Goal: Task Accomplishment & Management: Complete application form

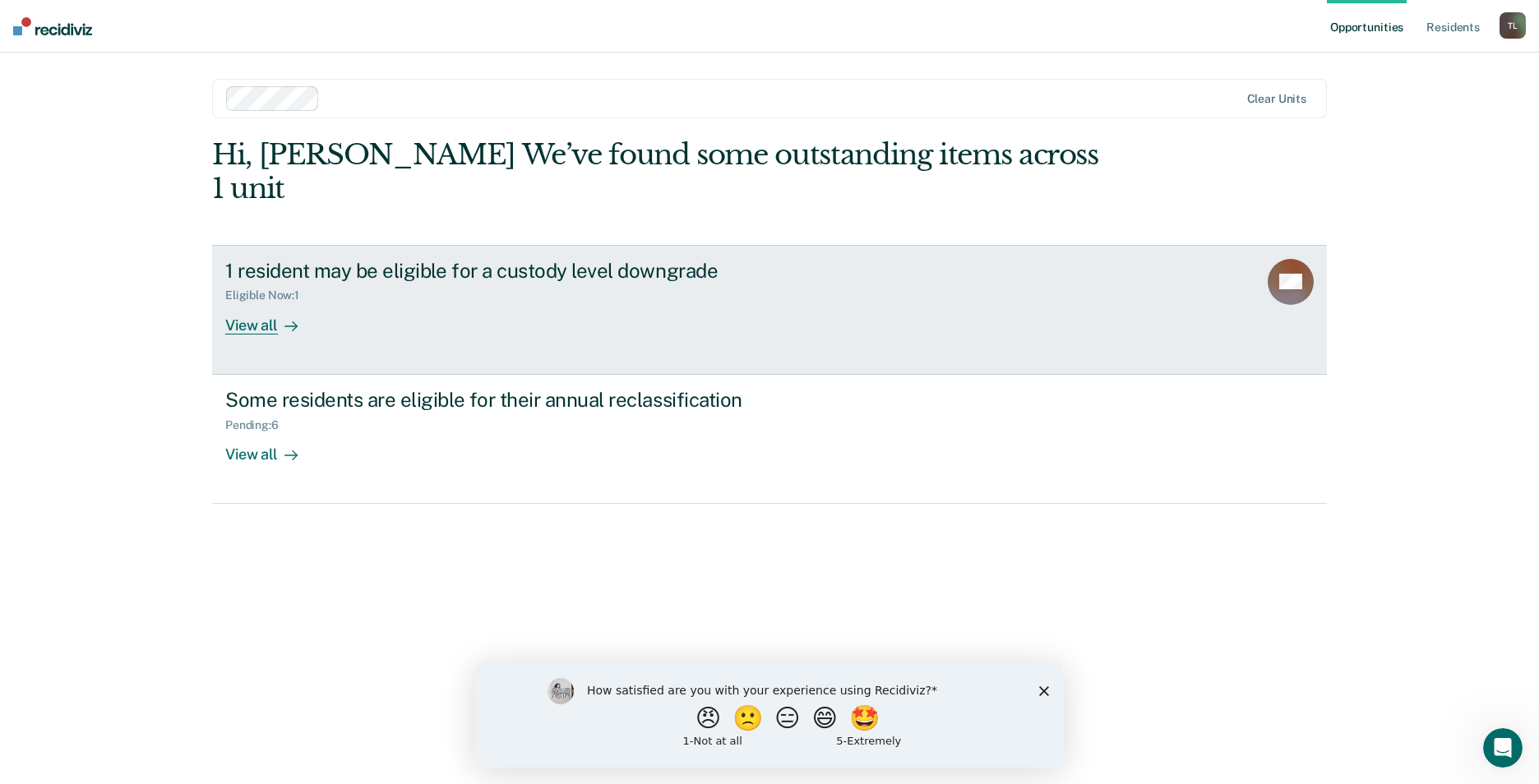
click at [249, 302] on div "View all" at bounding box center [270, 318] width 92 height 32
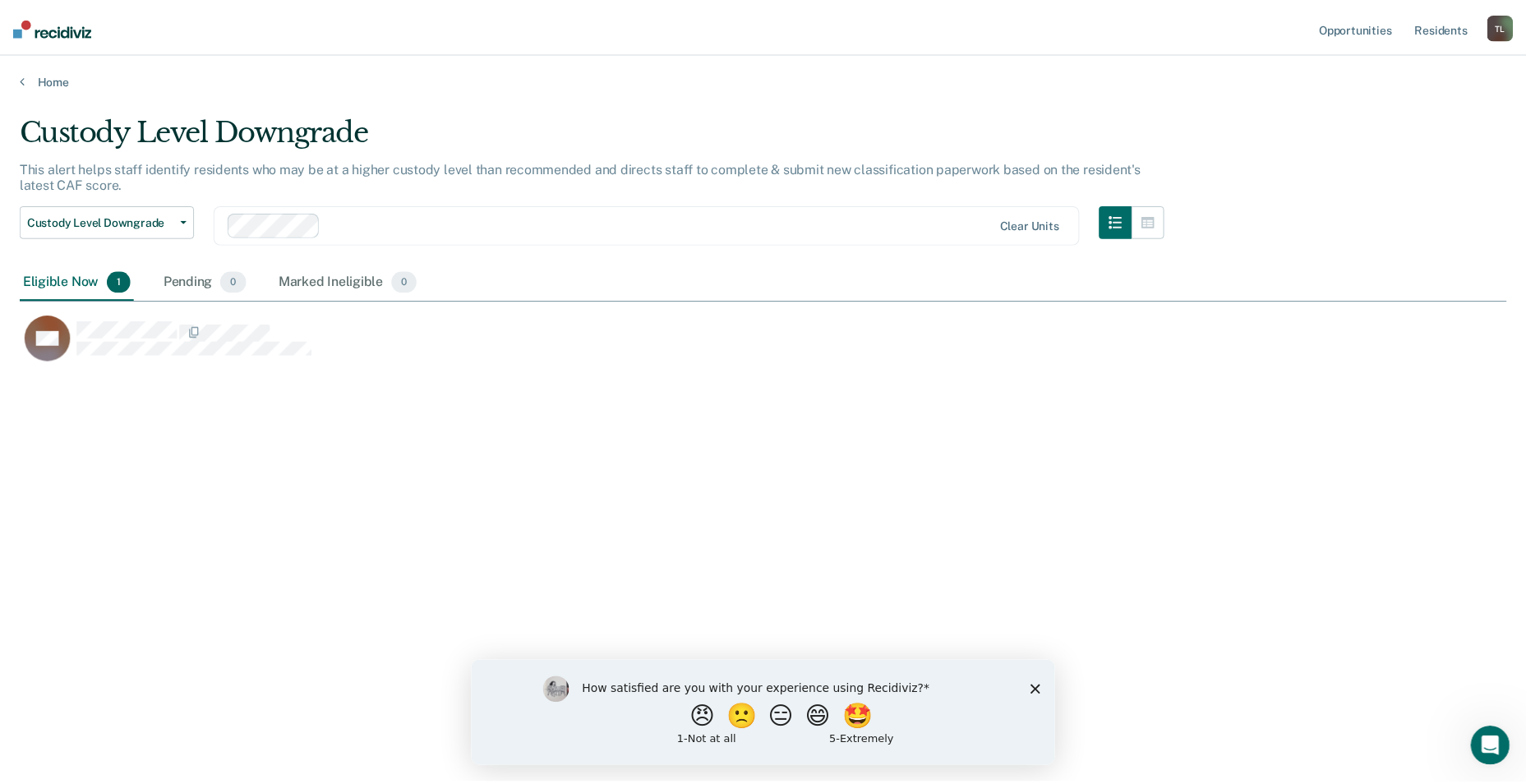
scroll to position [535, 1487]
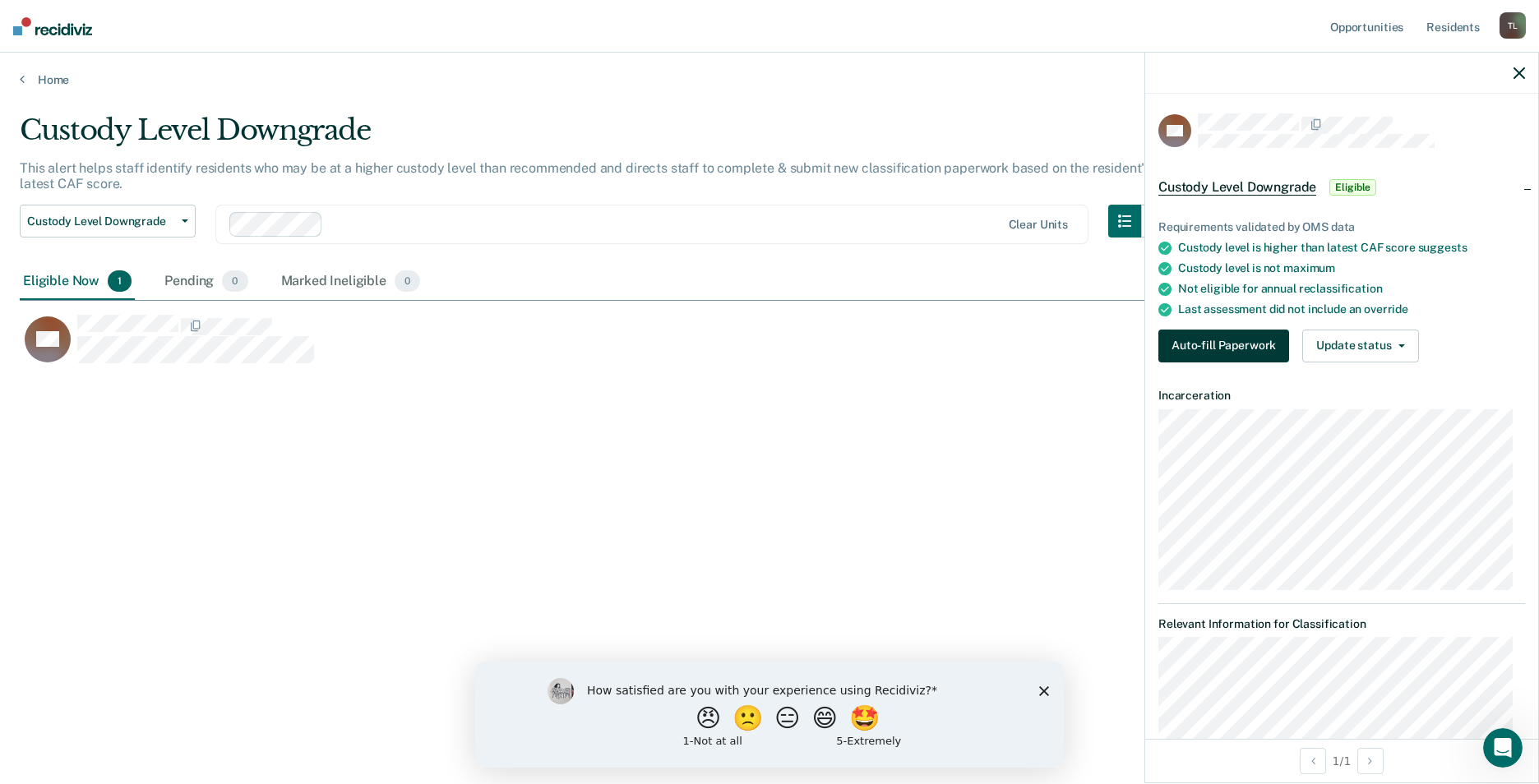
click at [1239, 339] on button "Auto-fill Paperwork" at bounding box center [1223, 345] width 131 height 33
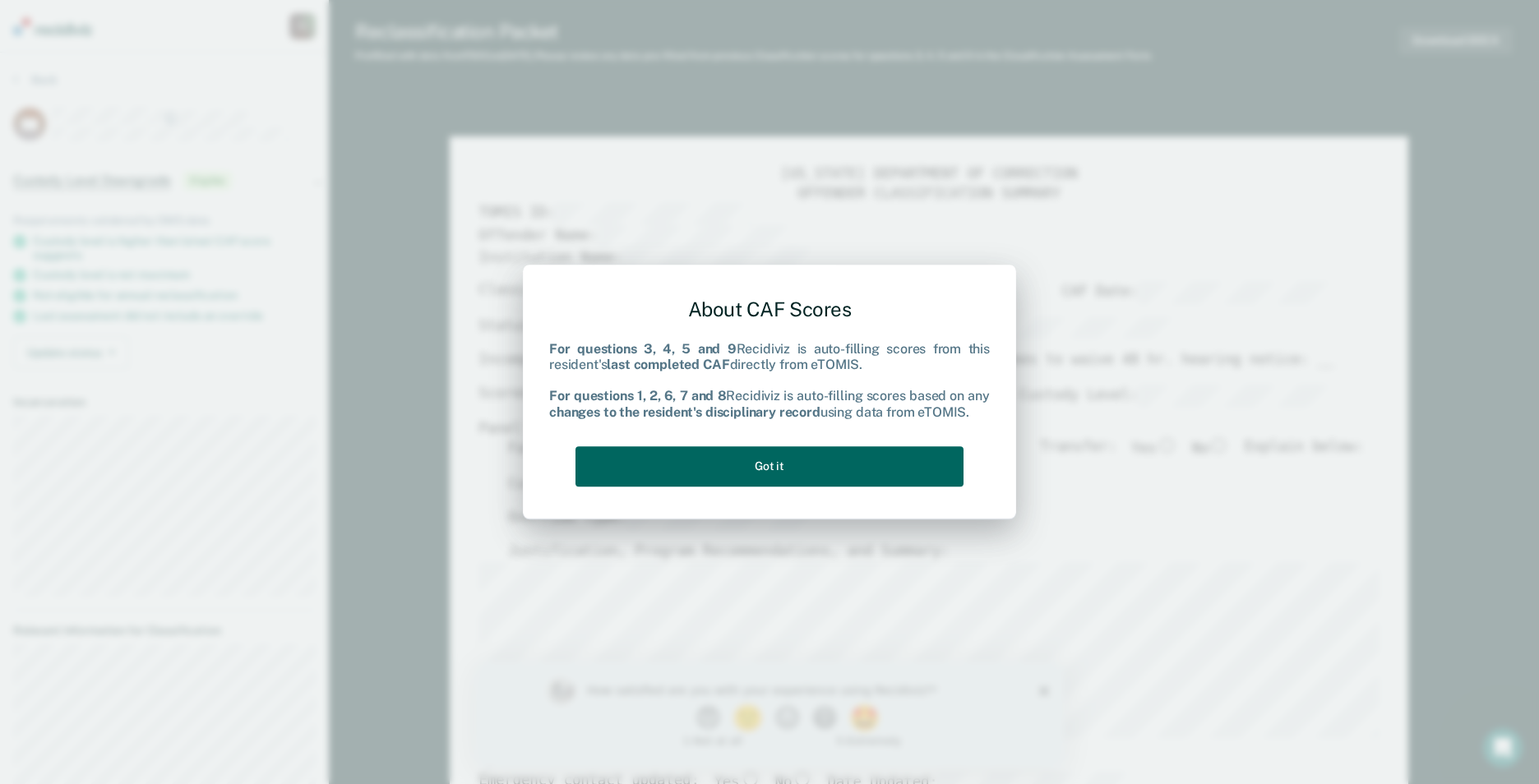
click at [777, 463] on button "Got it" at bounding box center [769, 467] width 388 height 40
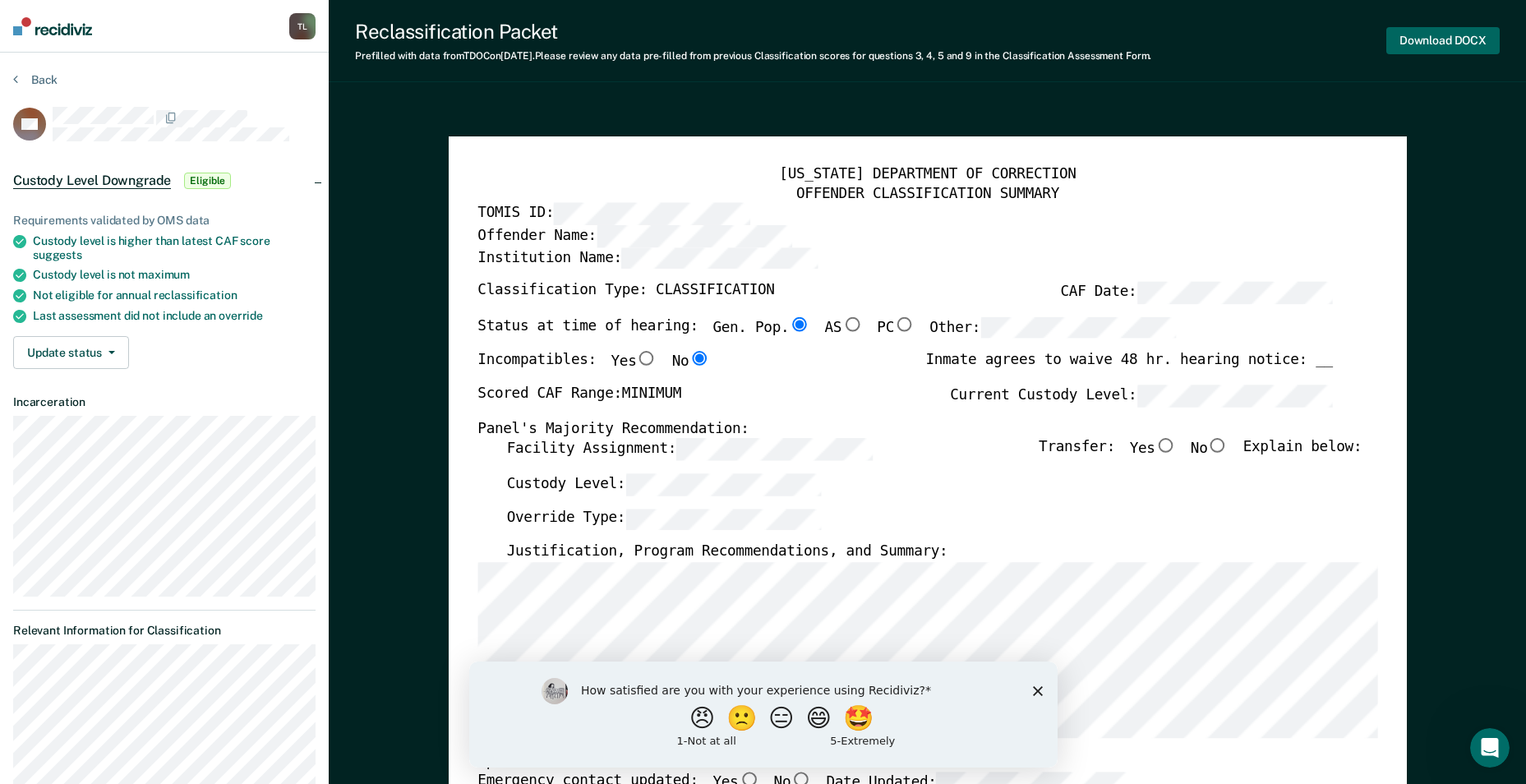
click at [1433, 37] on button "Download DOCX" at bounding box center [1443, 40] width 114 height 27
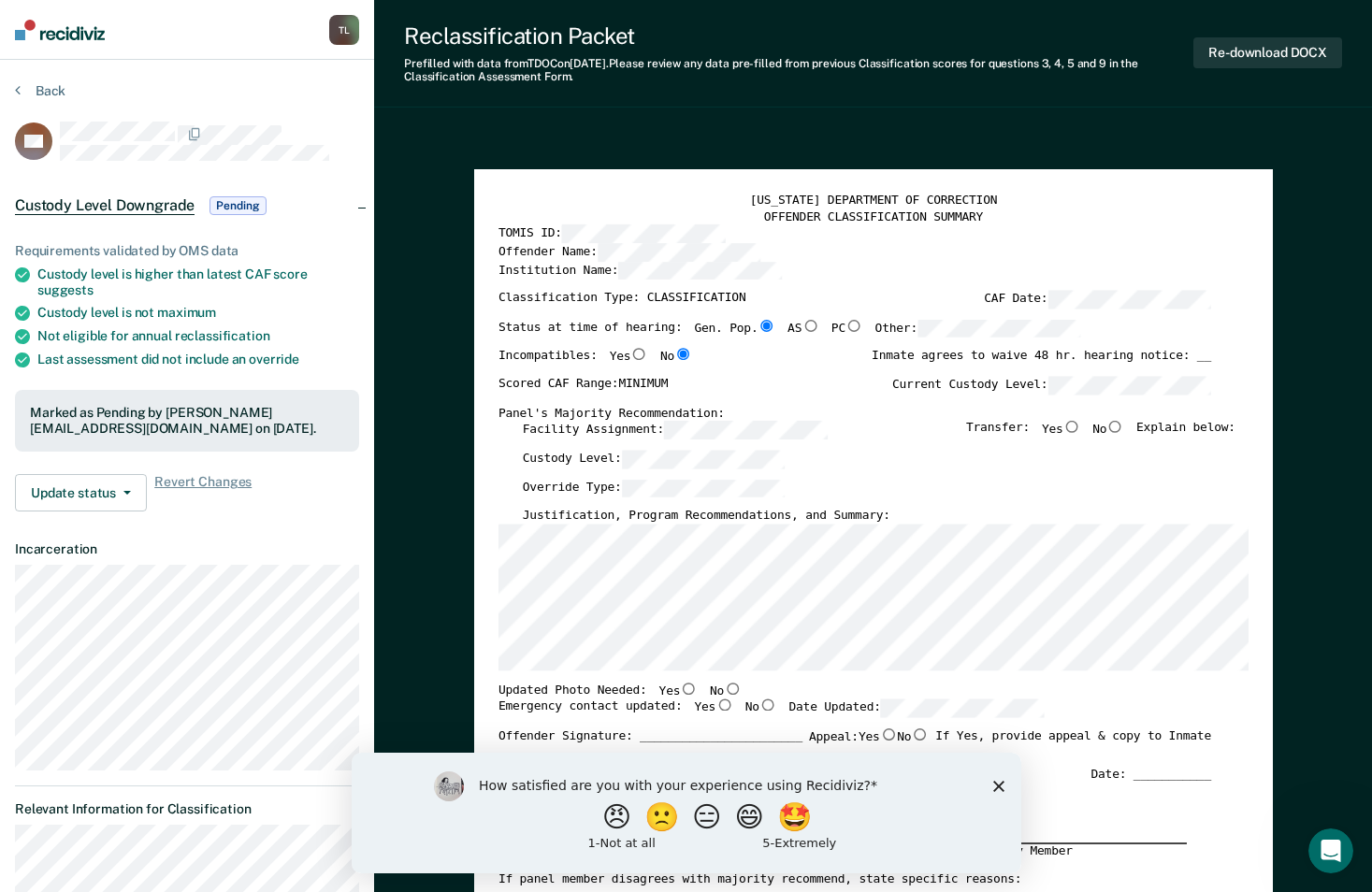
type textarea "x"
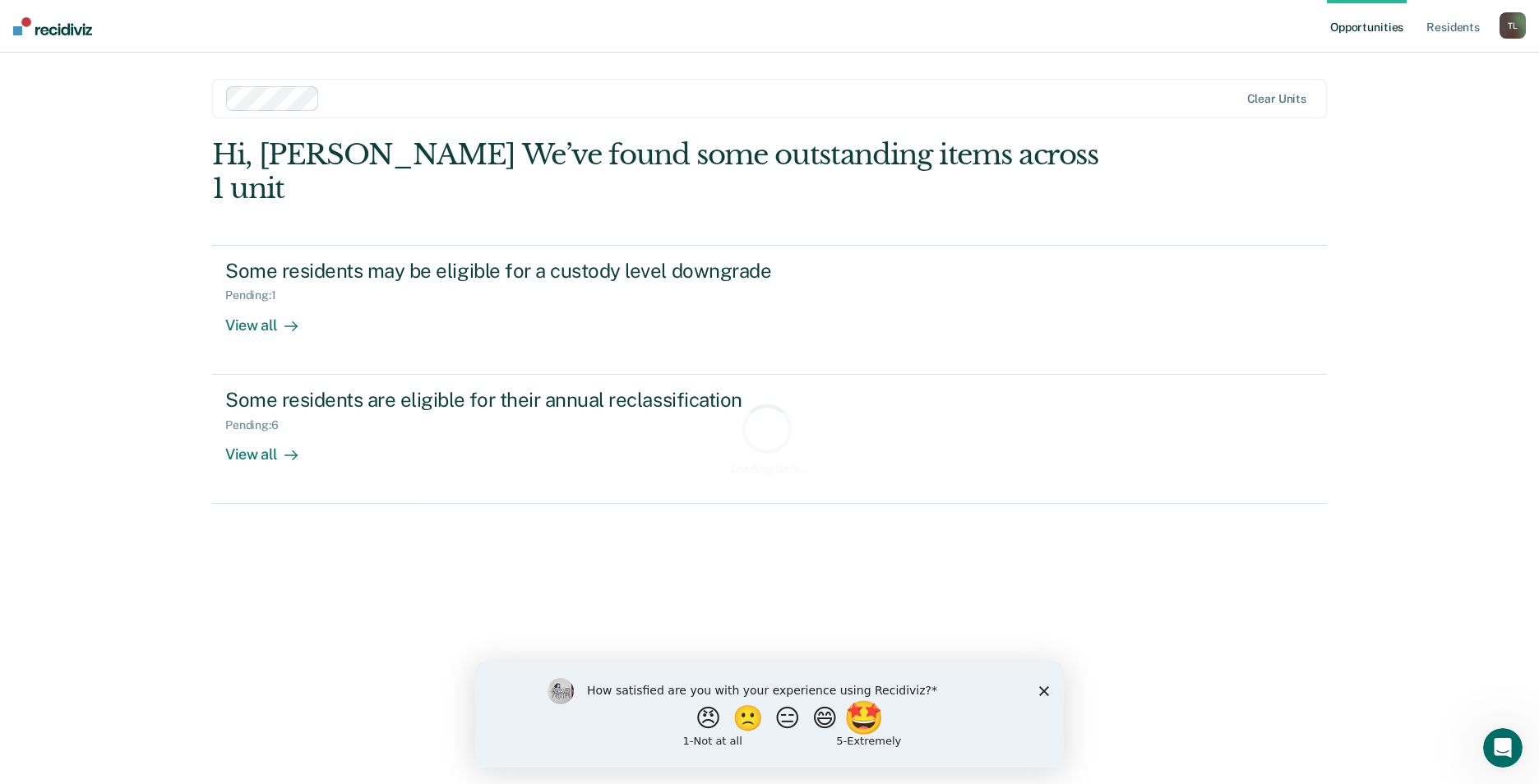
click at [874, 719] on button "🤩" at bounding box center [865, 717] width 45 height 33
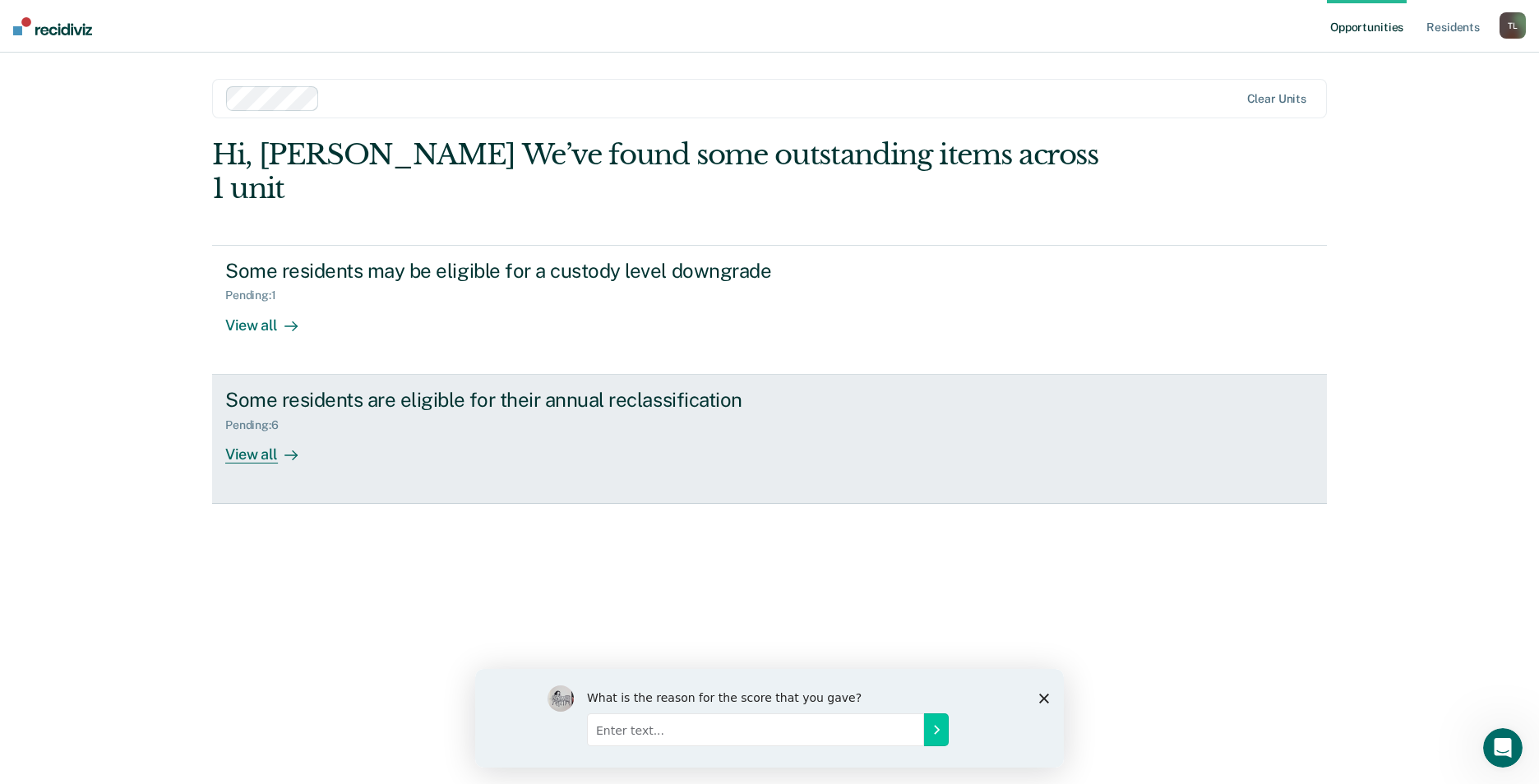
click at [234, 431] on div "View all" at bounding box center [270, 447] width 92 height 32
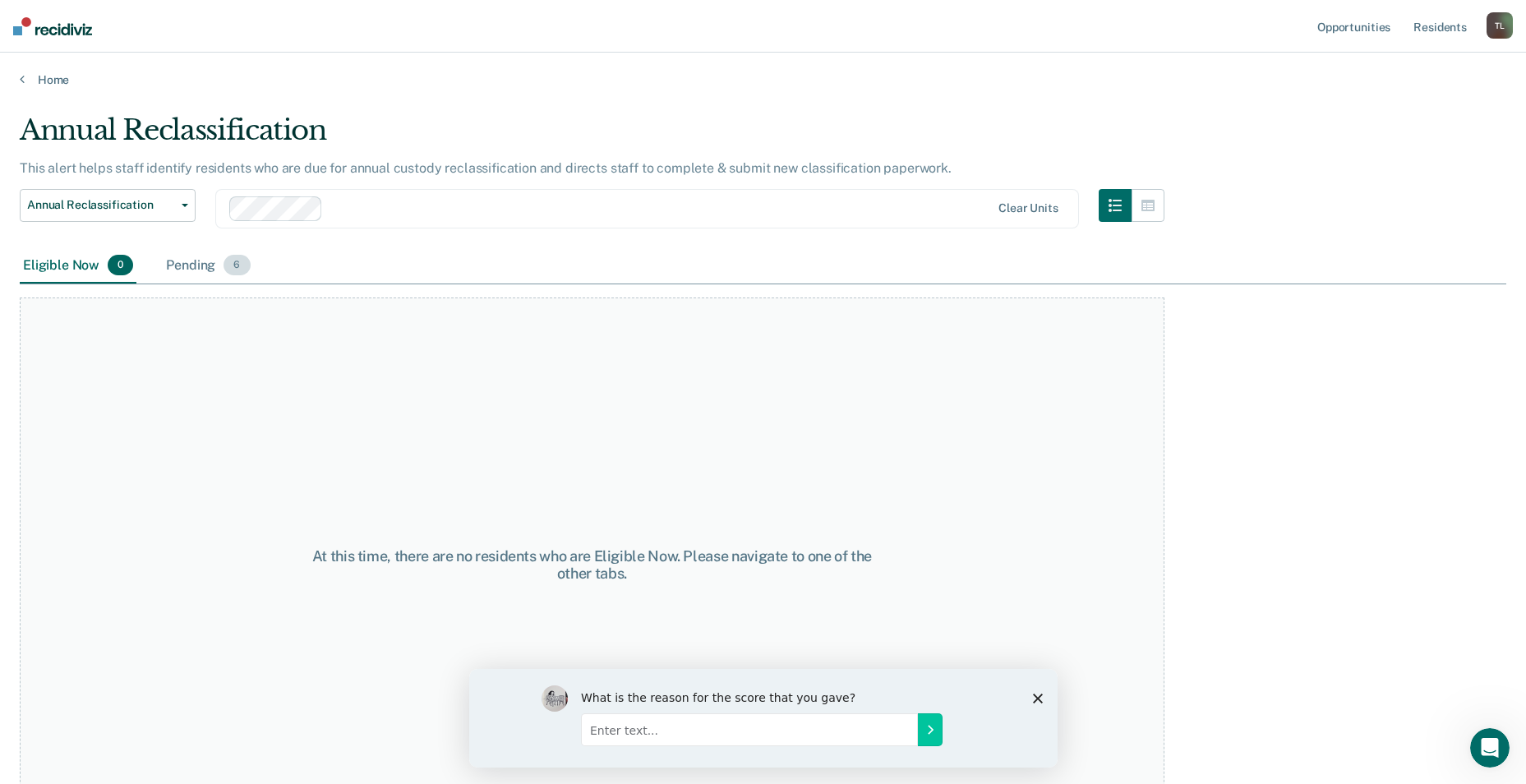
click at [235, 266] on span "6" at bounding box center [236, 265] width 26 height 21
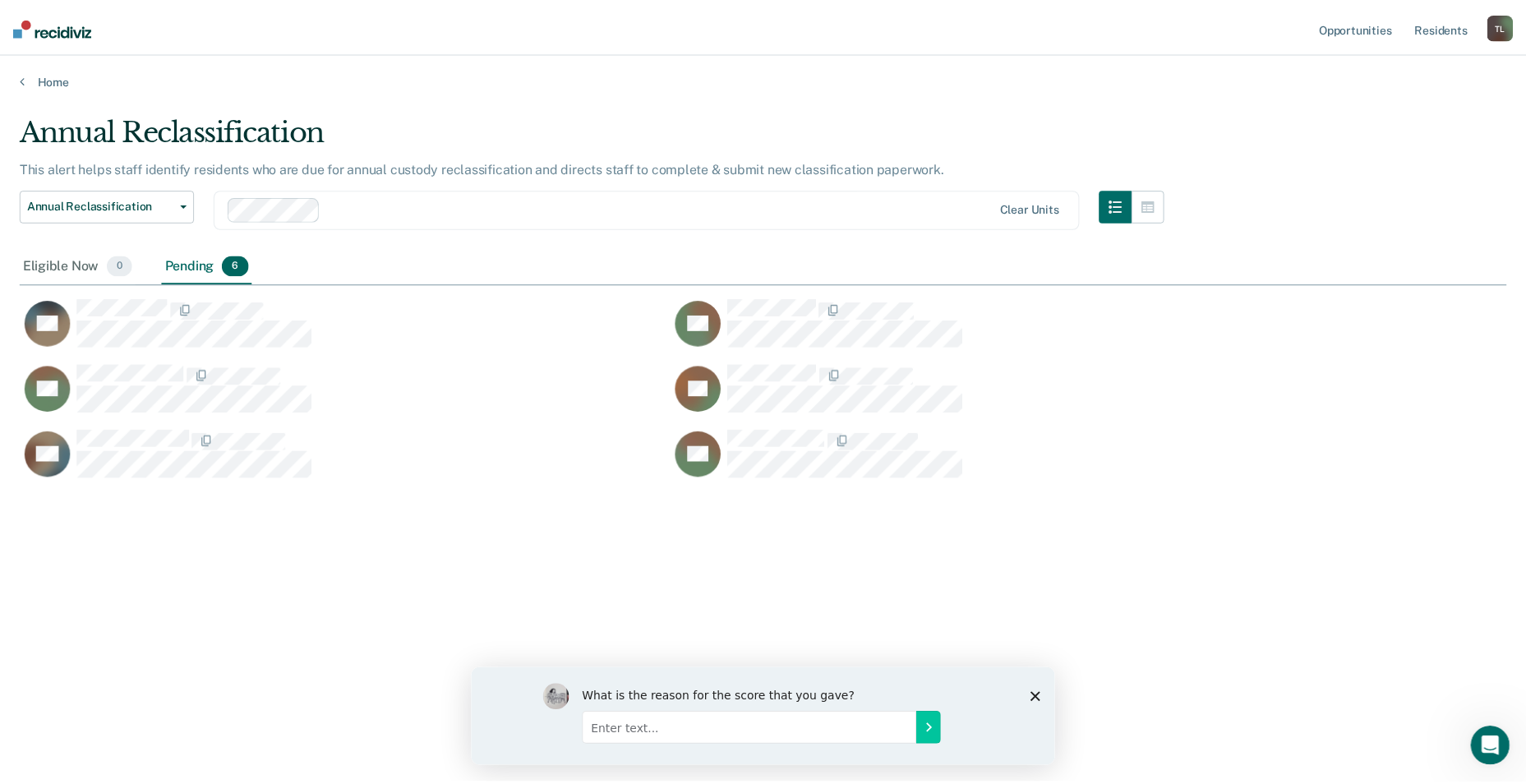
scroll to position [535, 1487]
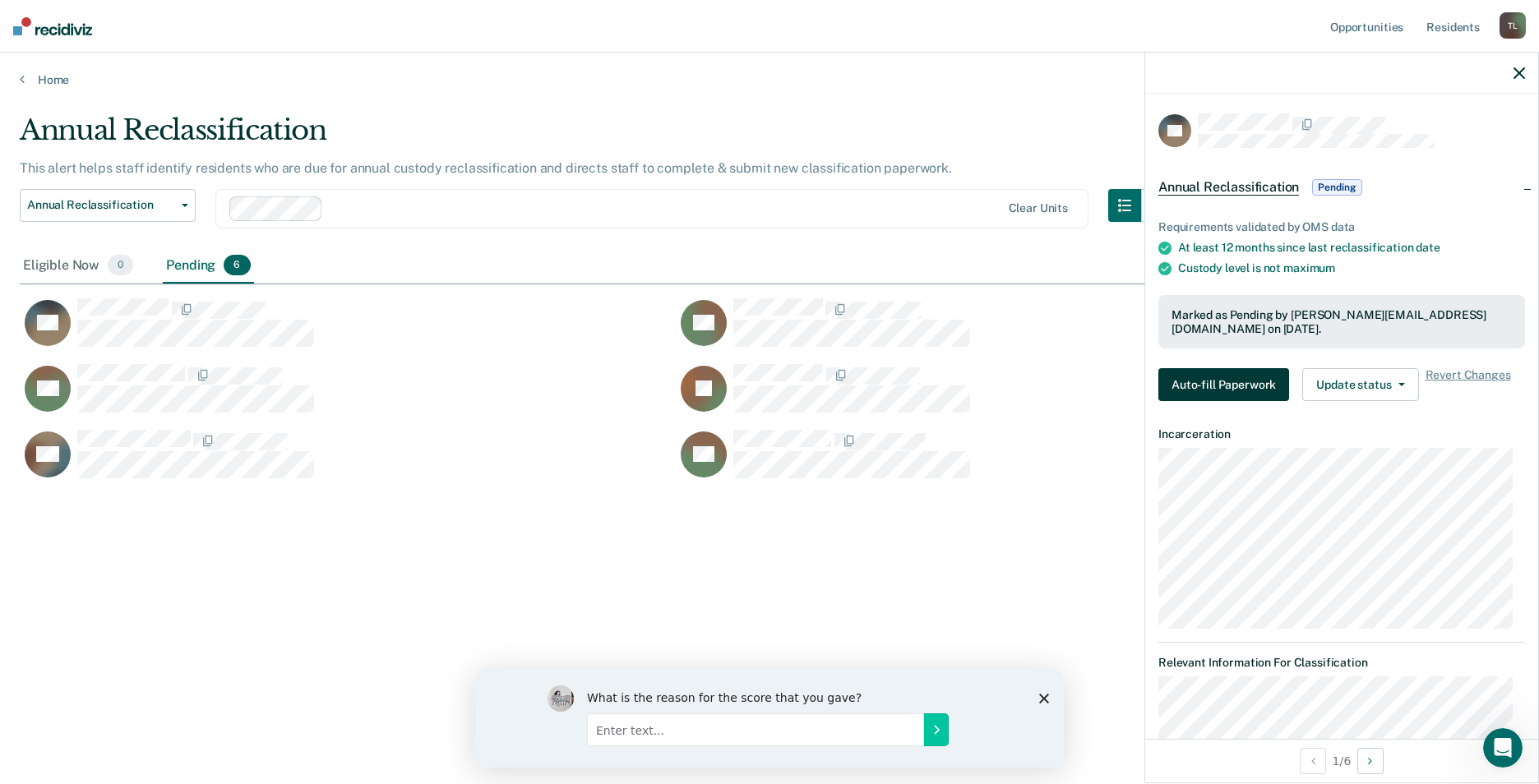
click at [1226, 381] on button "Auto-fill Paperwork" at bounding box center [1223, 384] width 131 height 33
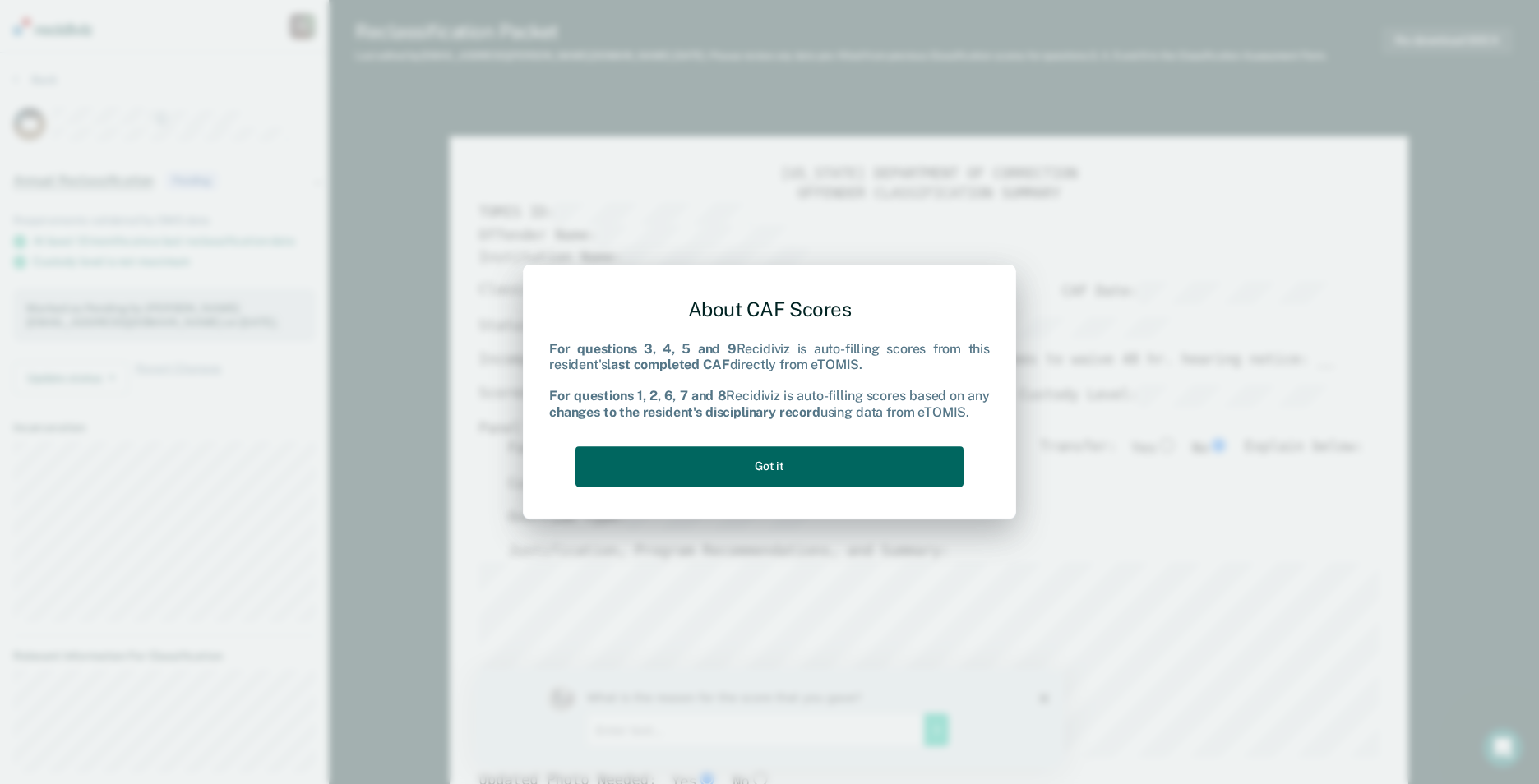
type textarea "x"
click at [786, 466] on button "Got it" at bounding box center [769, 467] width 388 height 40
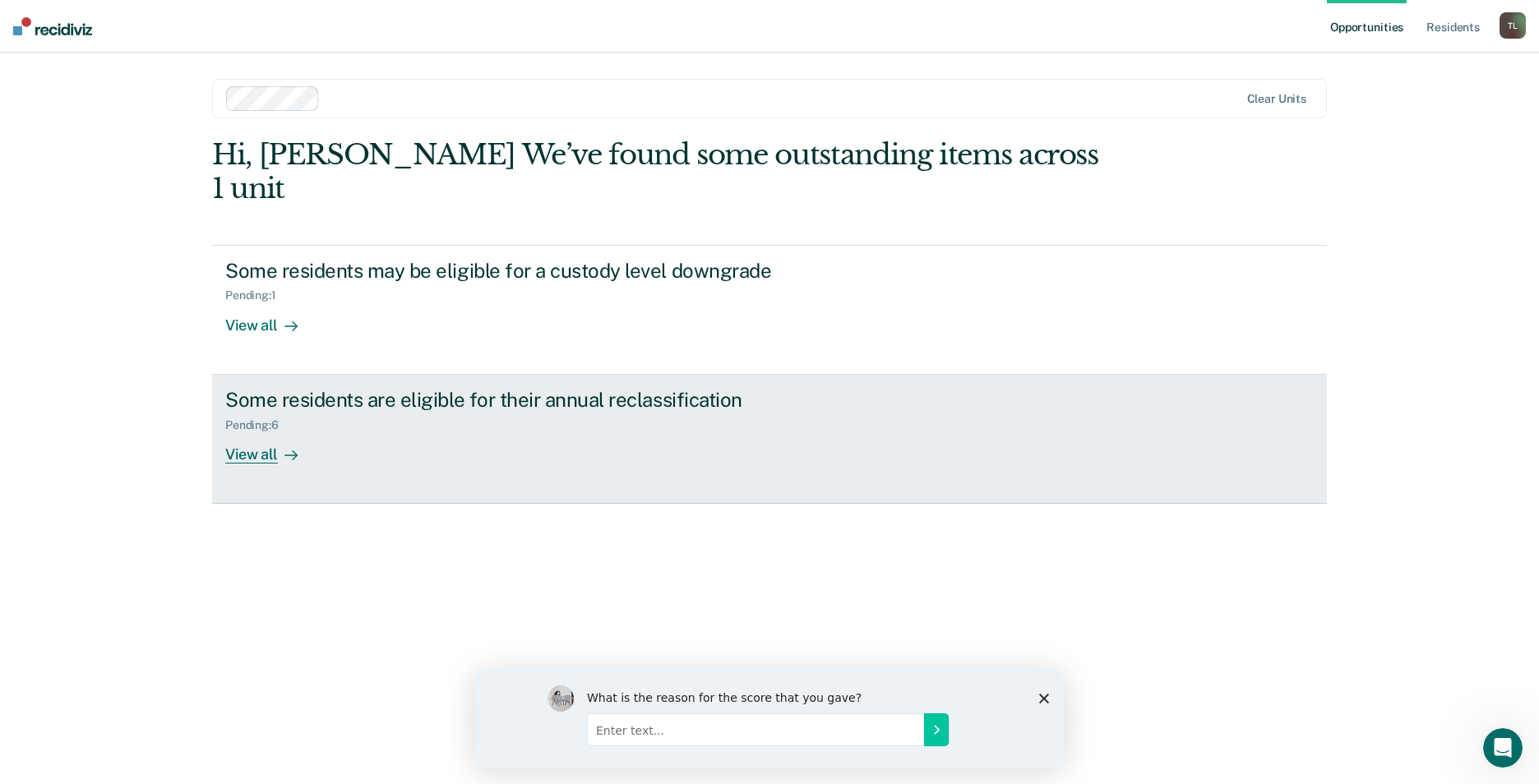
click at [258, 431] on div "View all" at bounding box center [270, 447] width 92 height 32
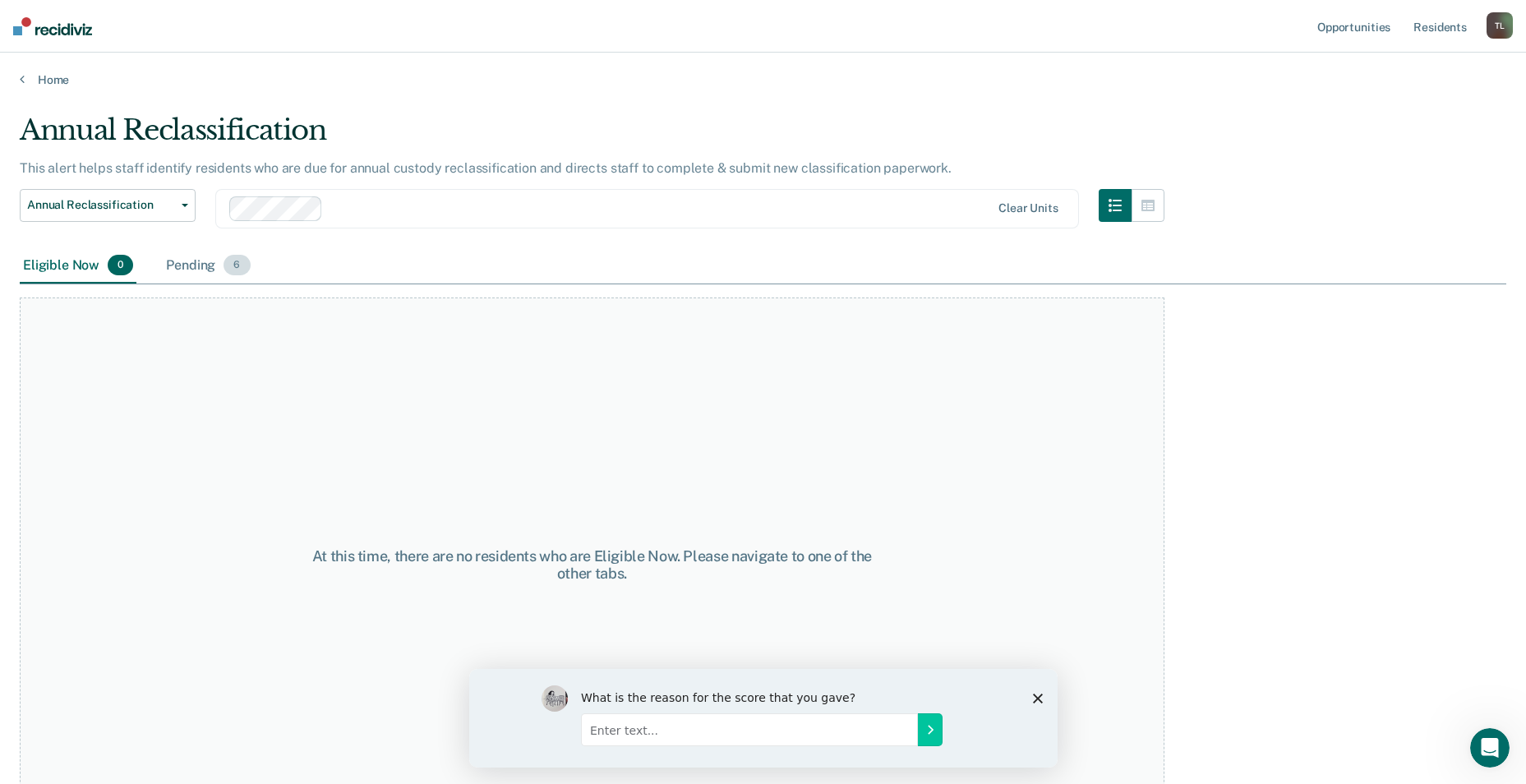
click at [209, 264] on div "Pending 6" at bounding box center [207, 266] width 90 height 36
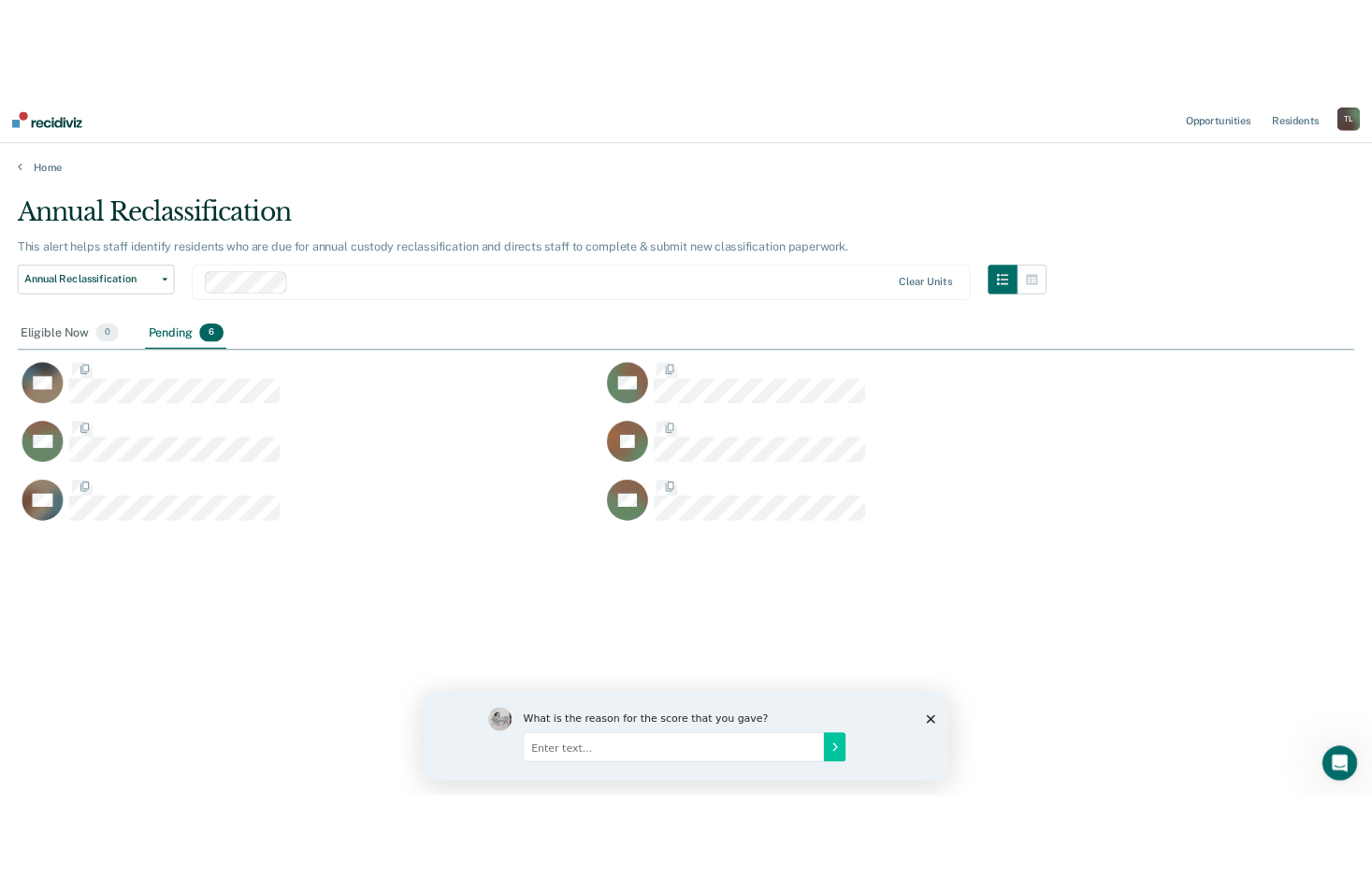
scroll to position [608, 1692]
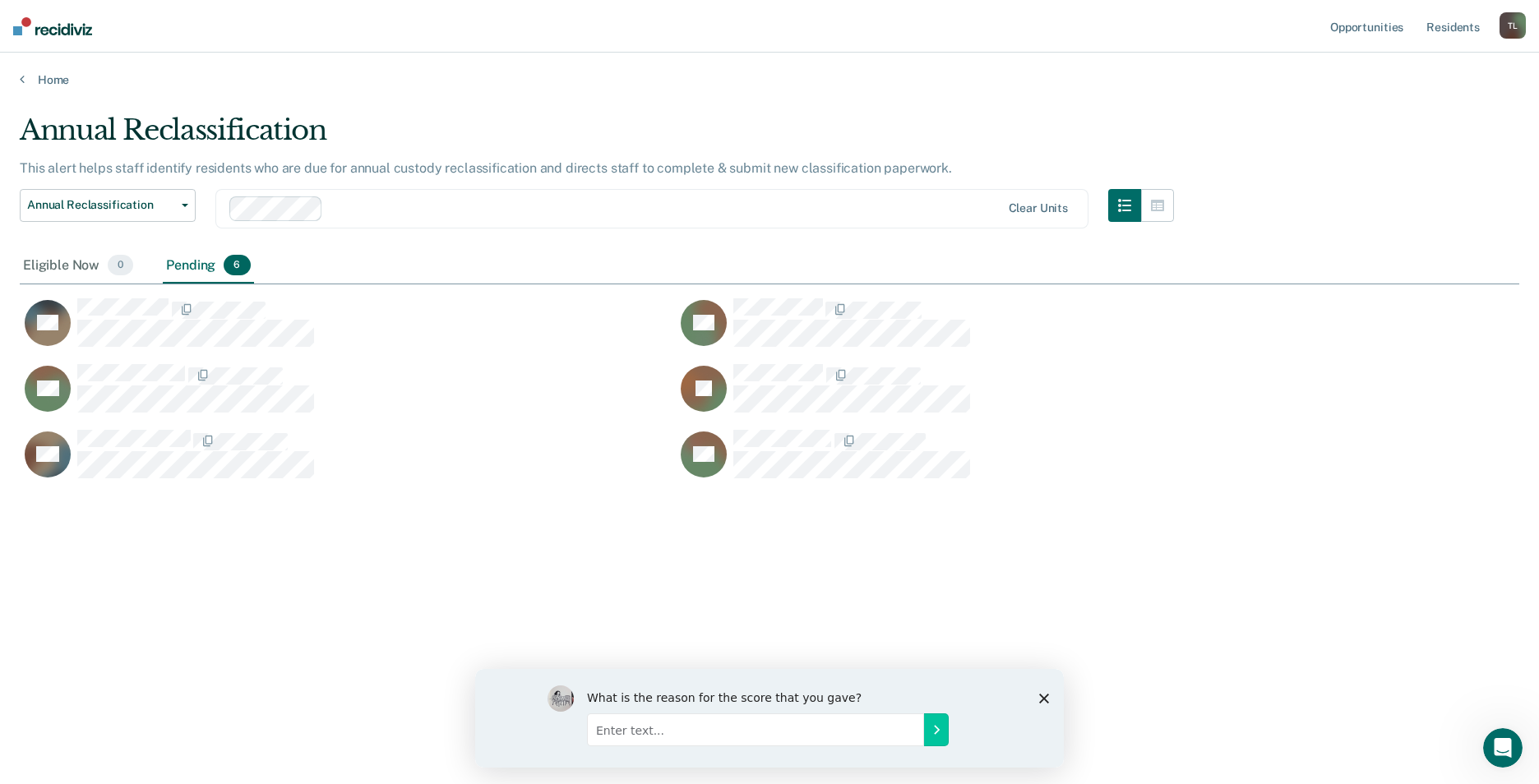
click at [152, 296] on div "EH DB BH JK DG DR" at bounding box center [676, 383] width 1312 height 197
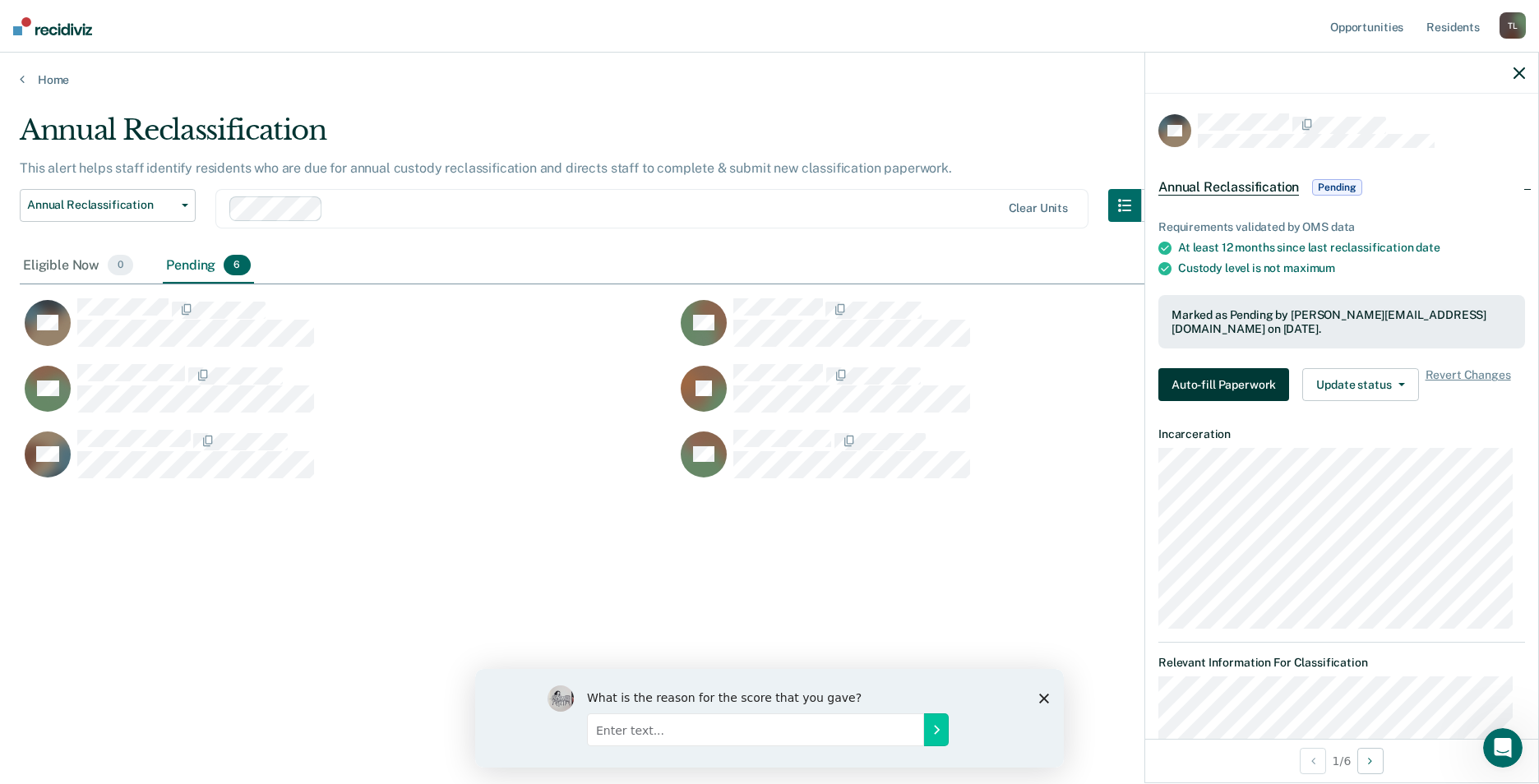
click at [1242, 381] on button "Auto-fill Paperwork" at bounding box center [1223, 384] width 131 height 33
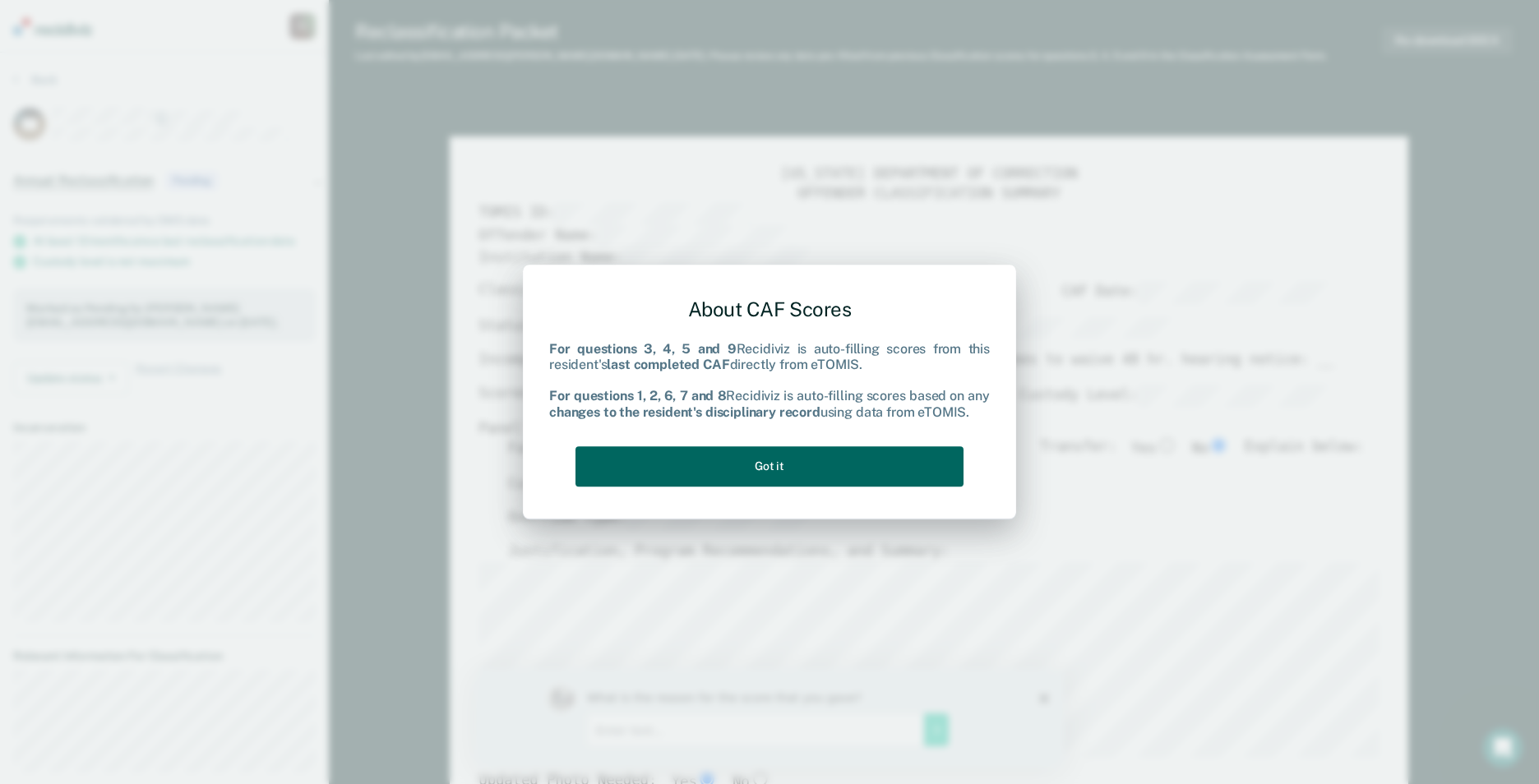
click at [784, 467] on button "Got it" at bounding box center [769, 467] width 388 height 40
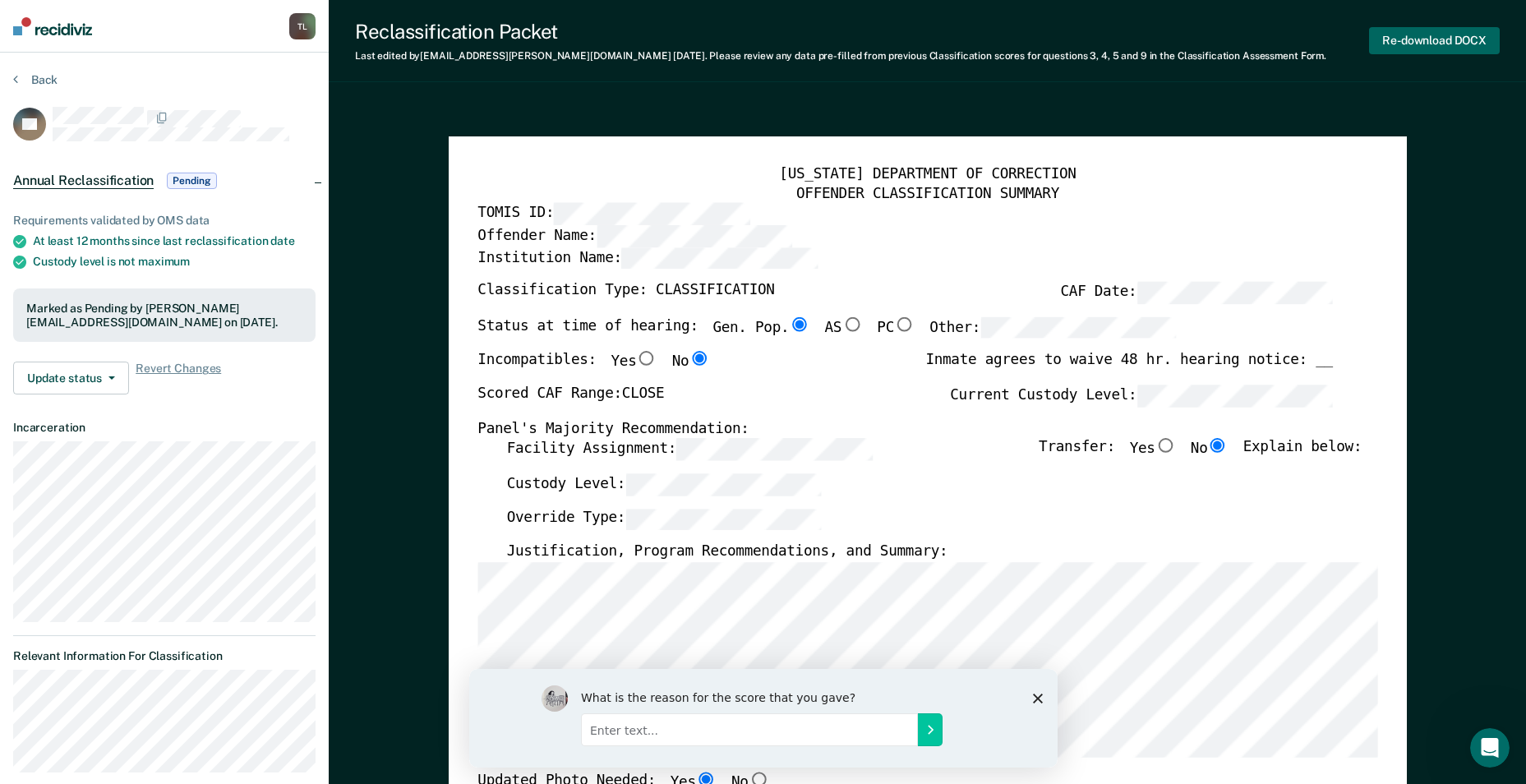
click at [1400, 46] on button "Re-download DOCX" at bounding box center [1434, 40] width 131 height 27
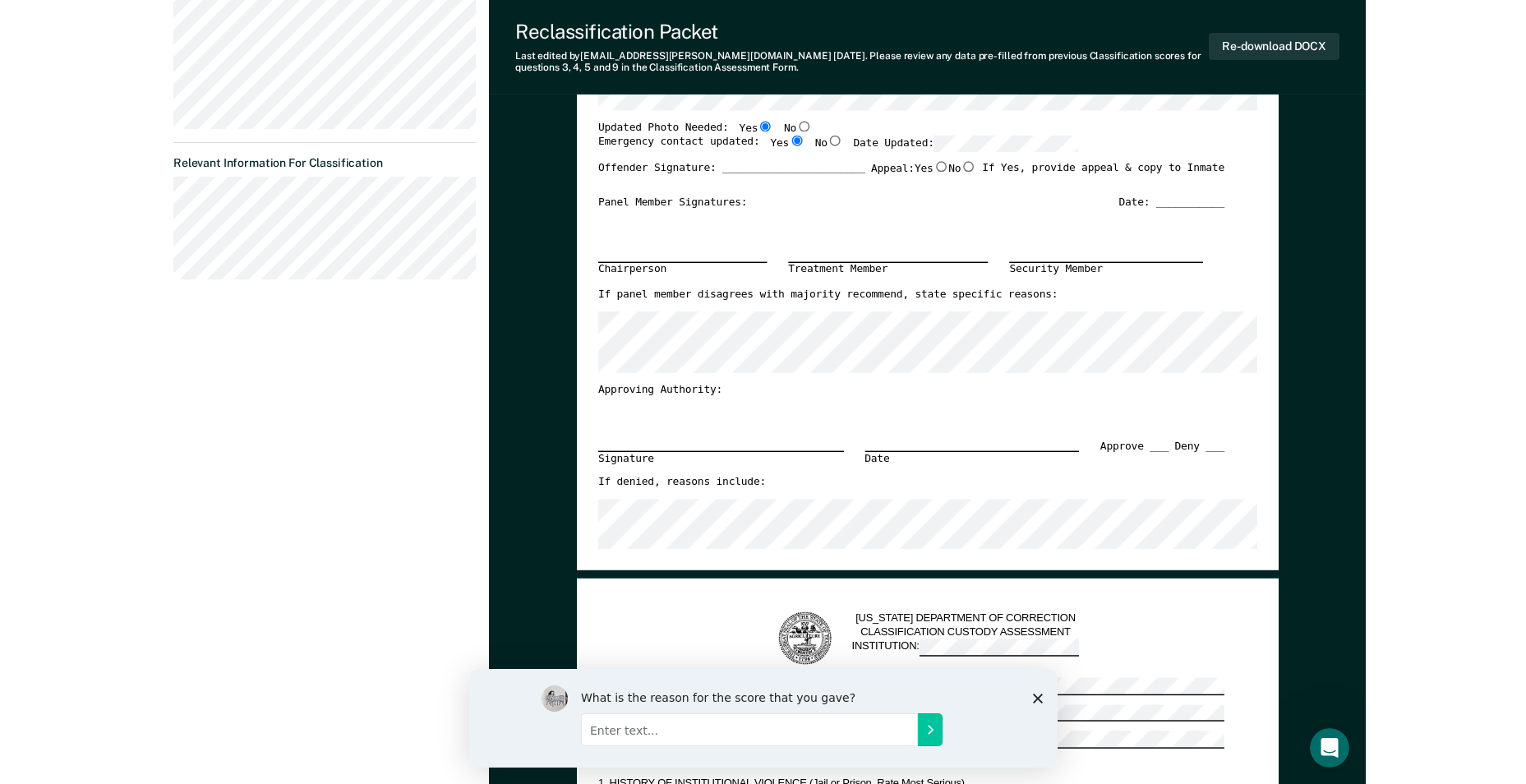
scroll to position [739, 0]
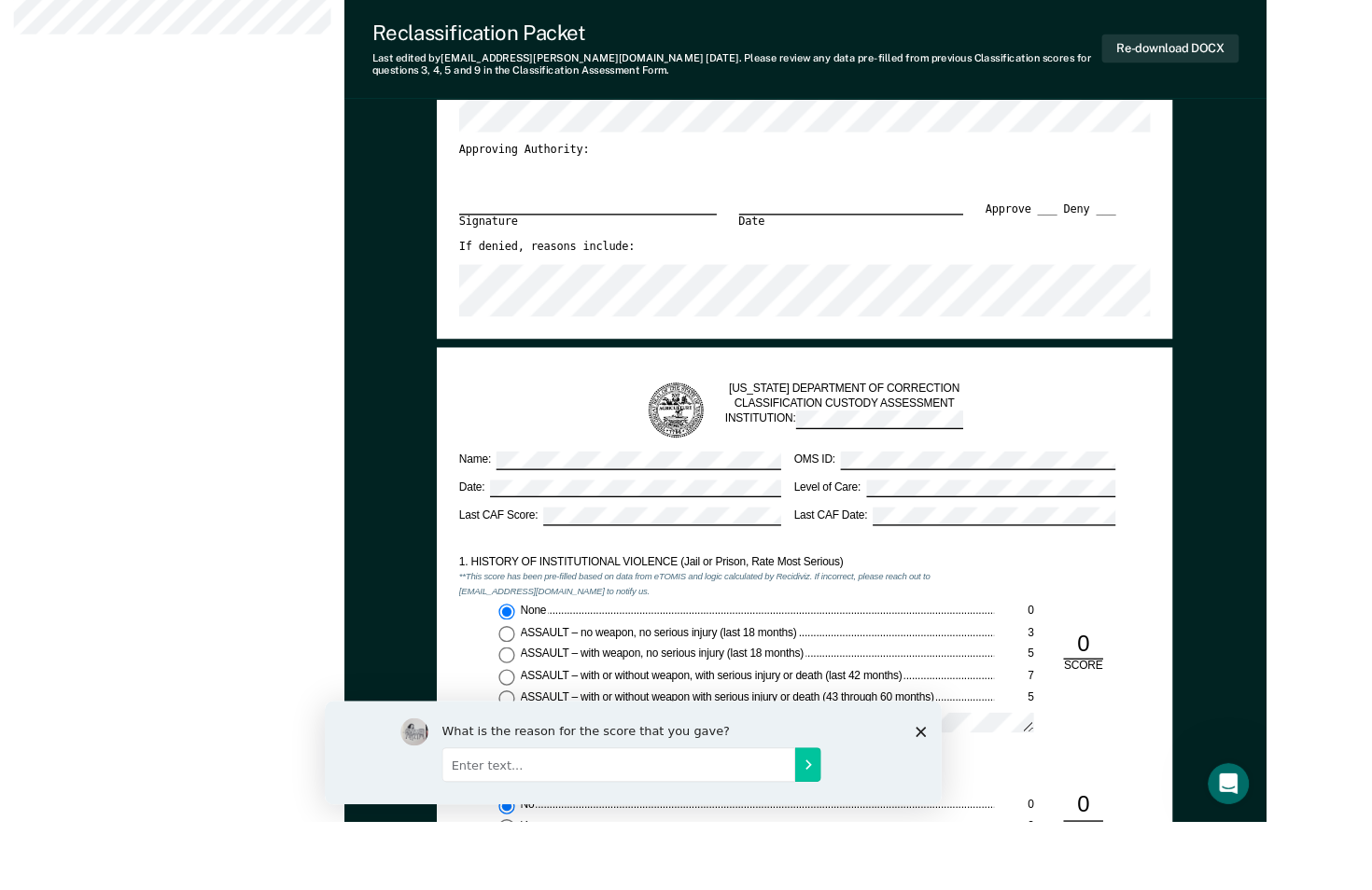
type textarea "x"
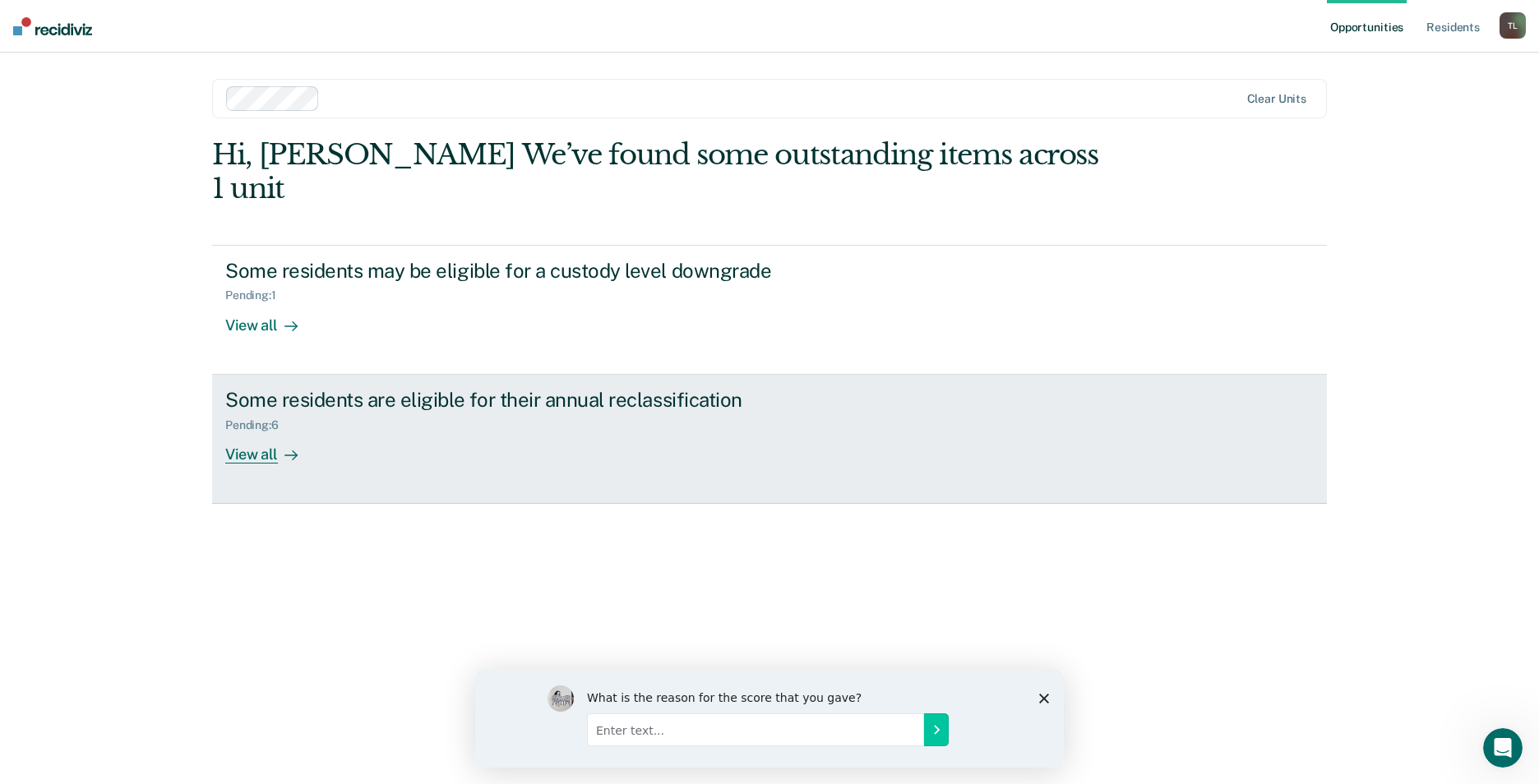
click at [254, 431] on div "View all" at bounding box center [270, 447] width 92 height 32
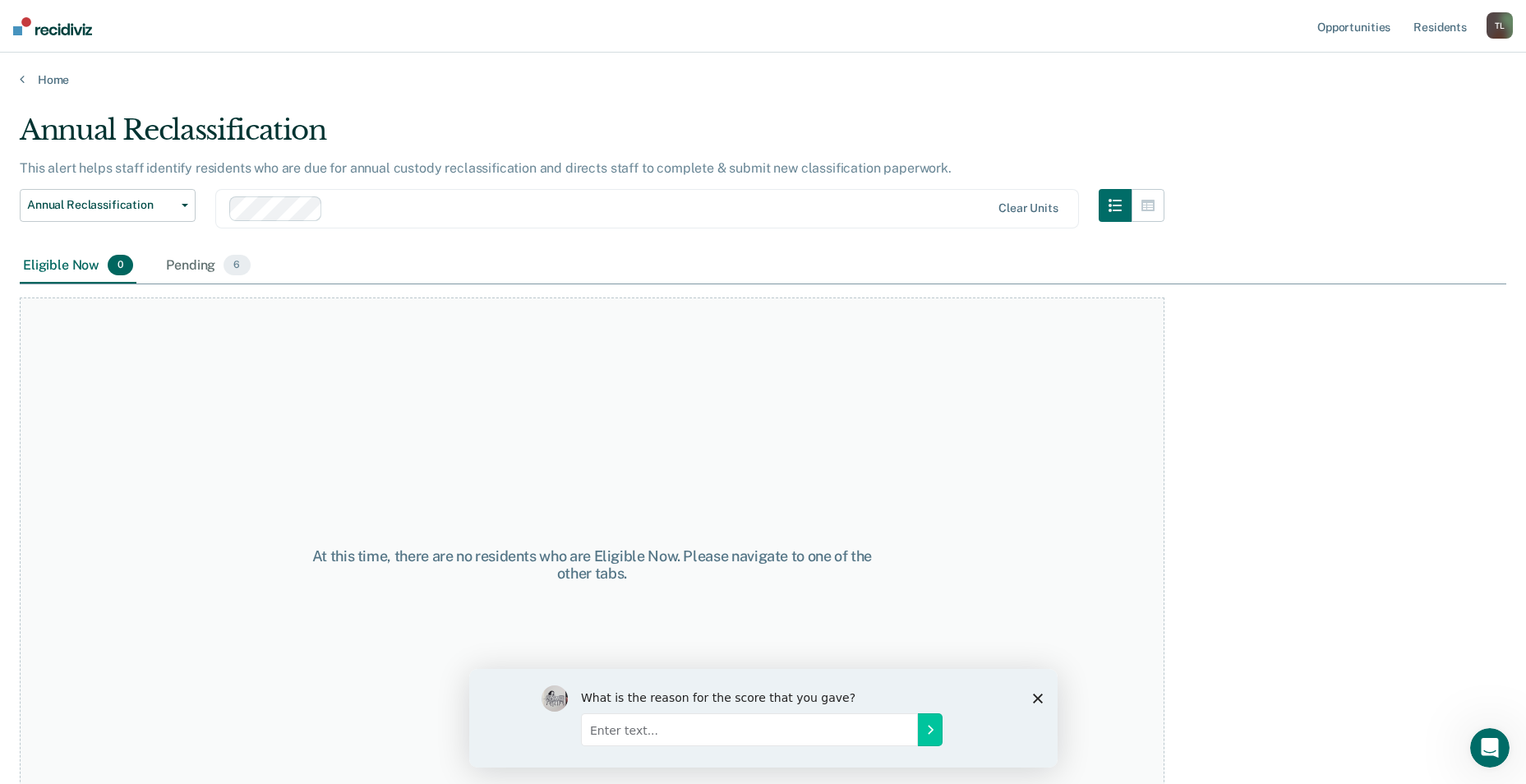
click at [1334, 404] on div "Annual Reclassification This alert helps staff identify residents who are due f…" at bounding box center [763, 387] width 1487 height 547
click at [196, 263] on div "Pending 6" at bounding box center [207, 266] width 90 height 36
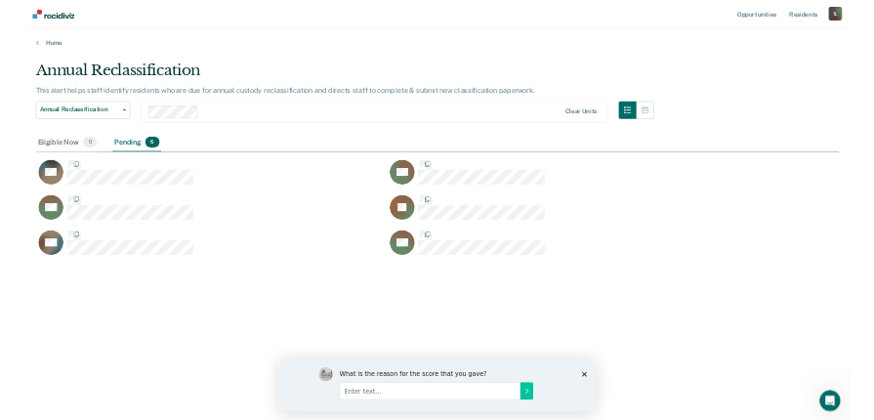
scroll to position [635, 1766]
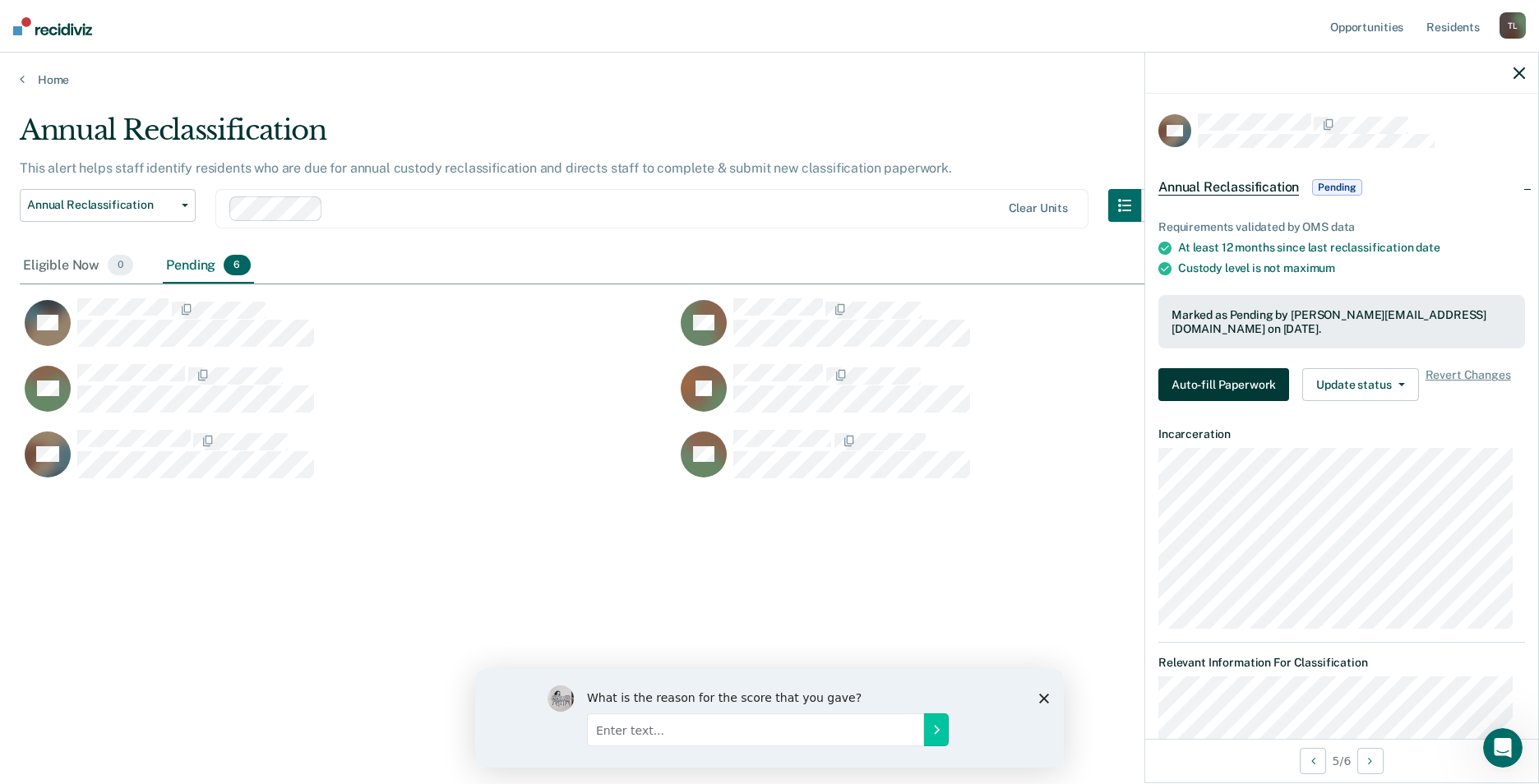
click at [1262, 377] on button "Auto-fill Paperwork" at bounding box center [1223, 384] width 131 height 33
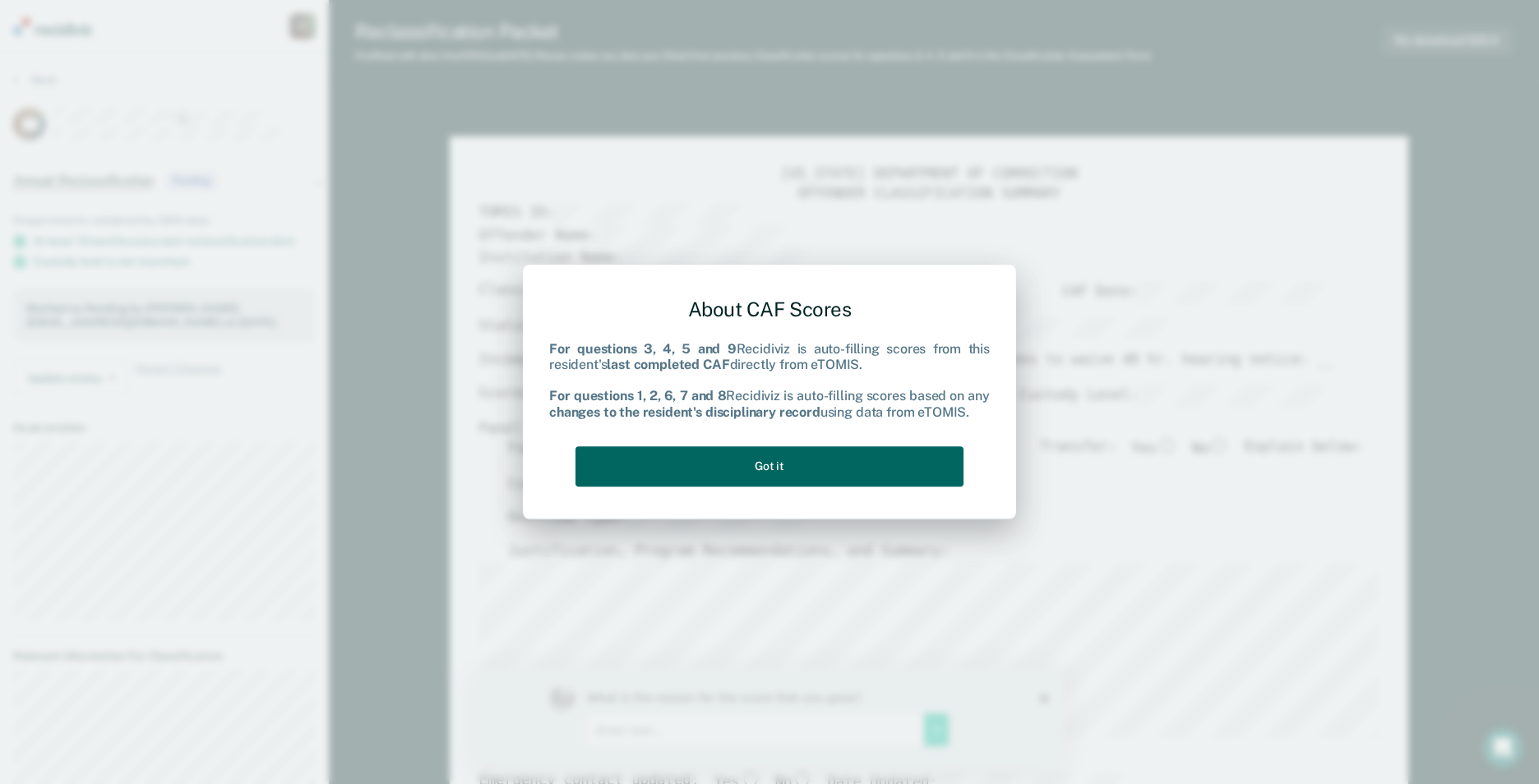
click at [795, 475] on button "Got it" at bounding box center [769, 467] width 388 height 40
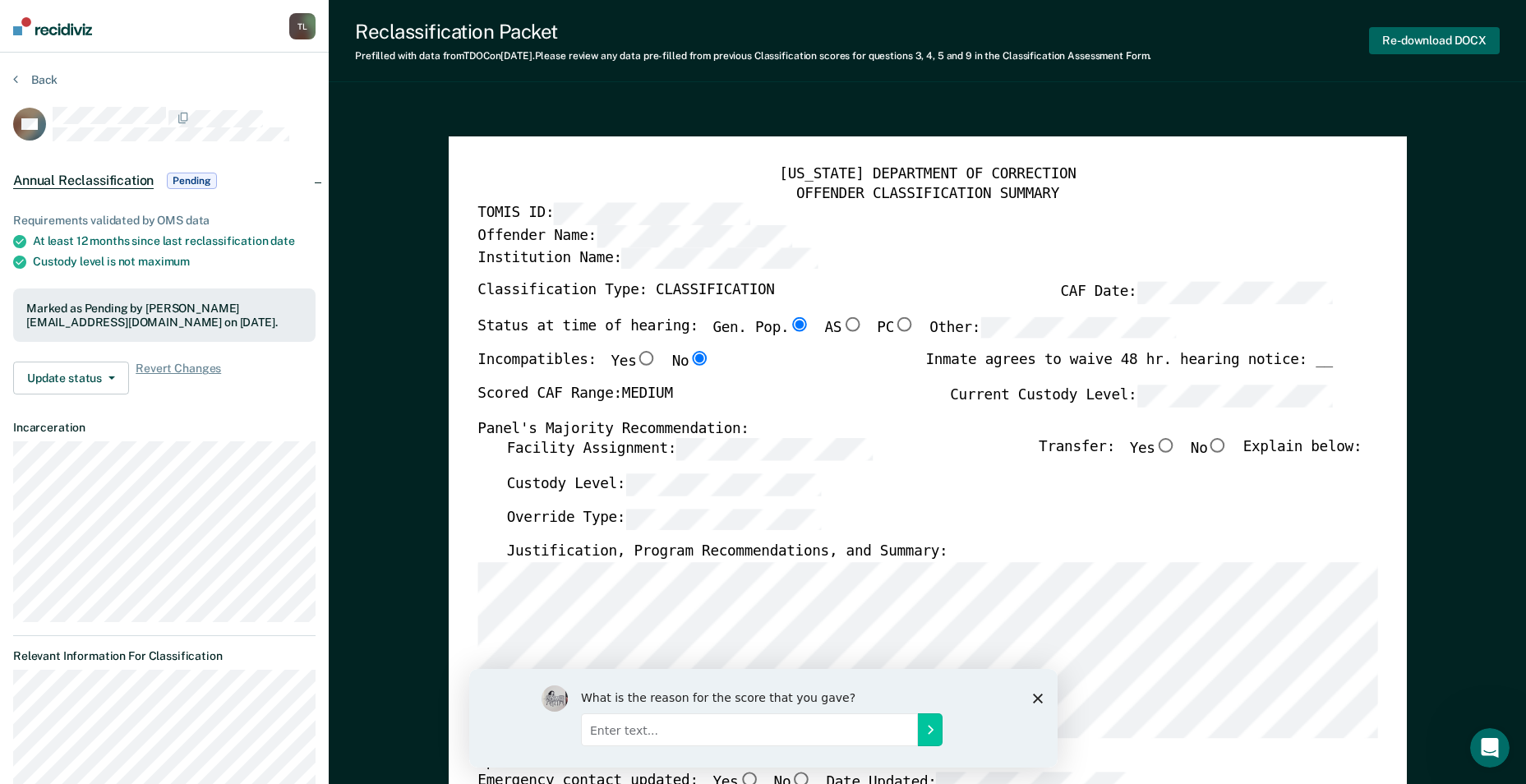
click at [1444, 37] on button "Re-download DOCX" at bounding box center [1434, 40] width 131 height 27
type textarea "x"
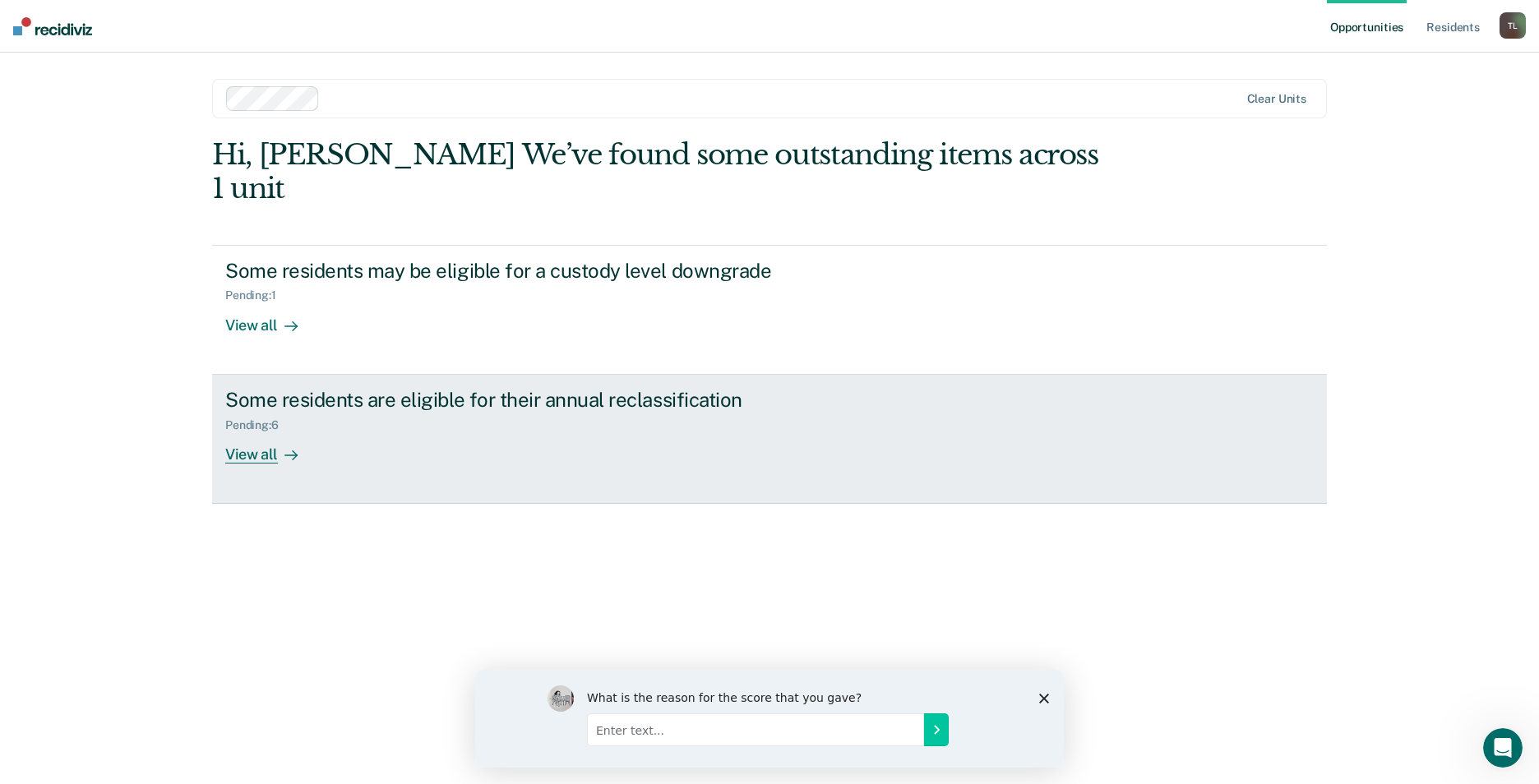
click at [259, 431] on div "View all" at bounding box center [270, 447] width 92 height 32
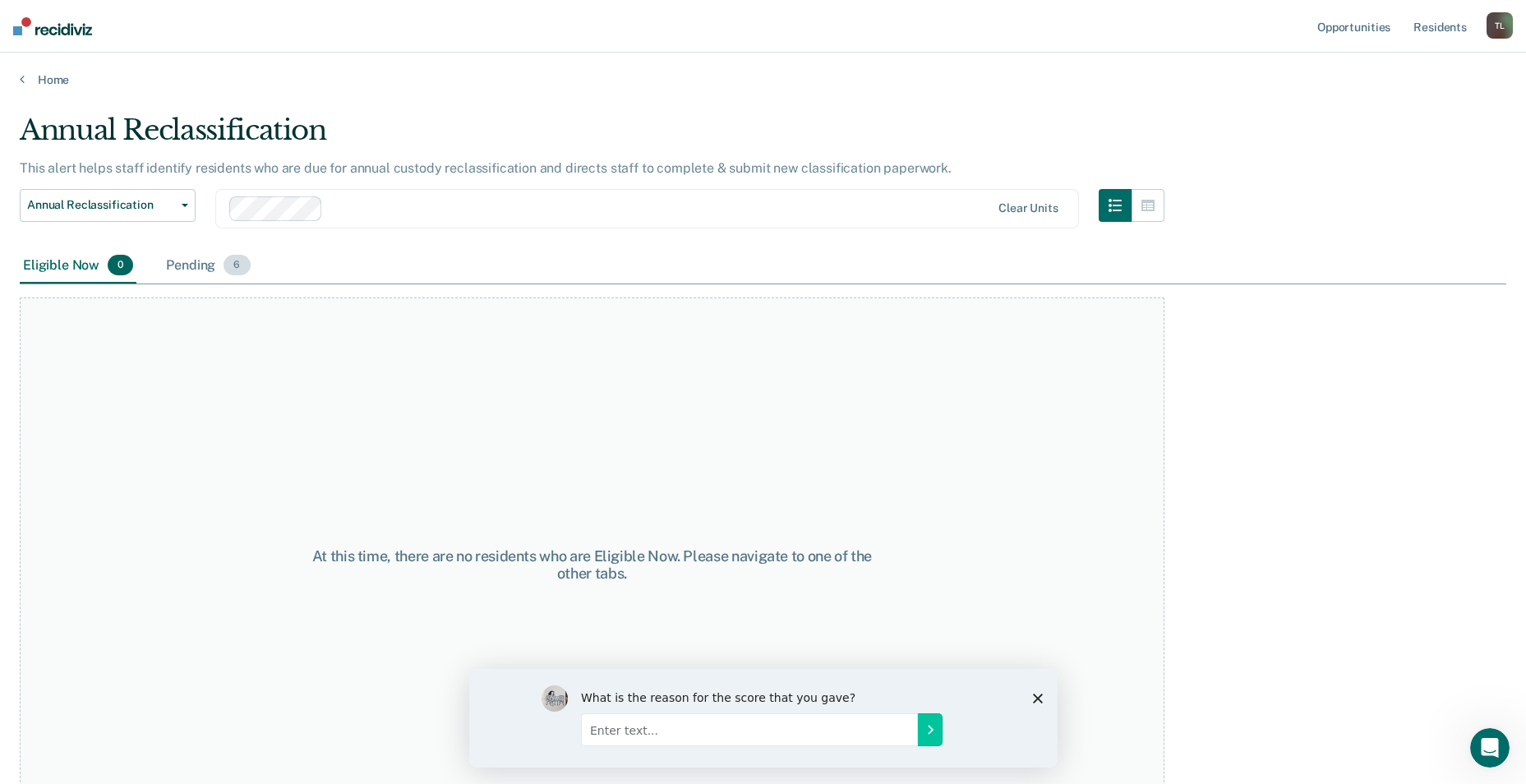
click at [234, 265] on span "6" at bounding box center [236, 265] width 26 height 21
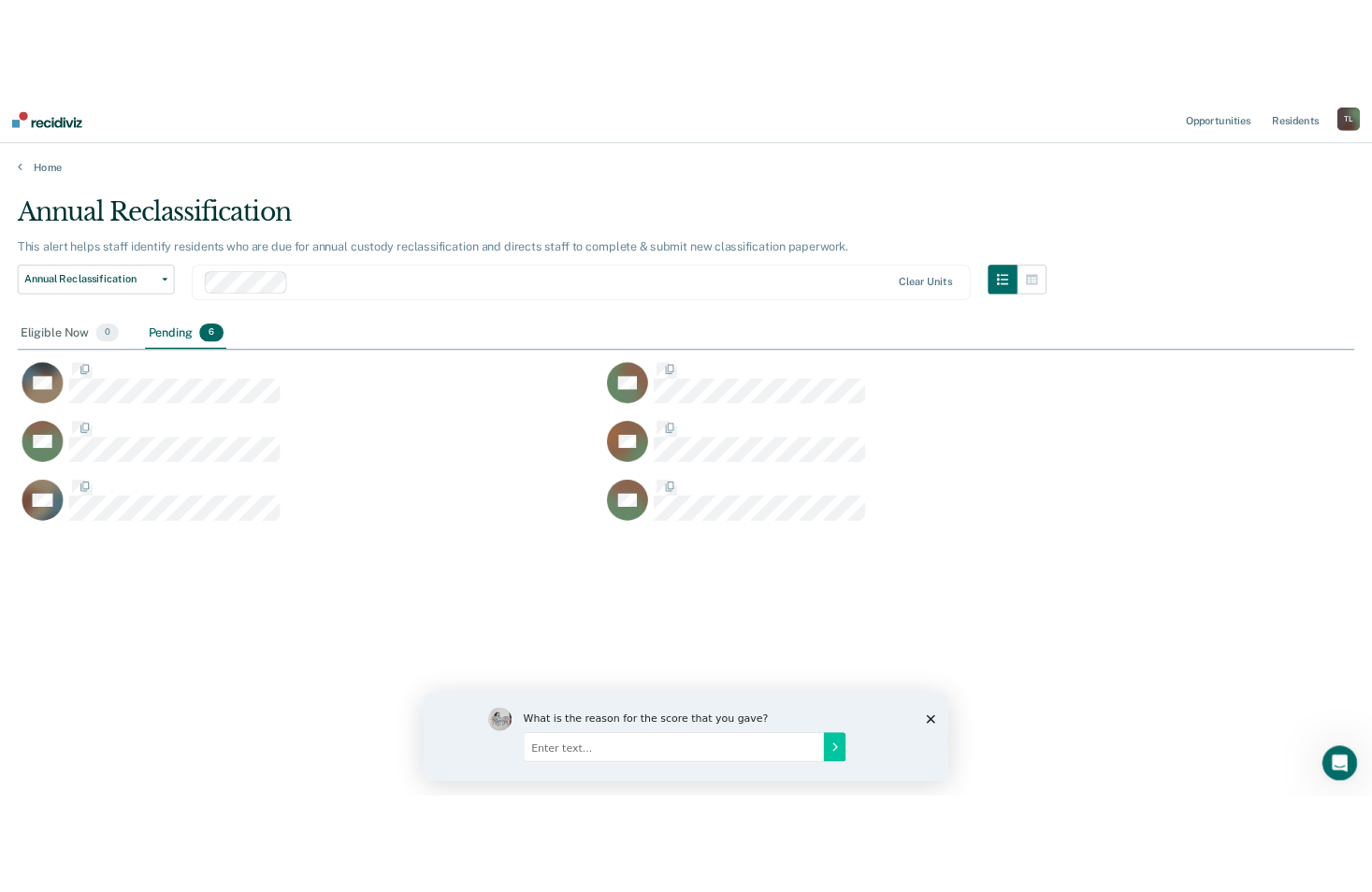
scroll to position [608, 1692]
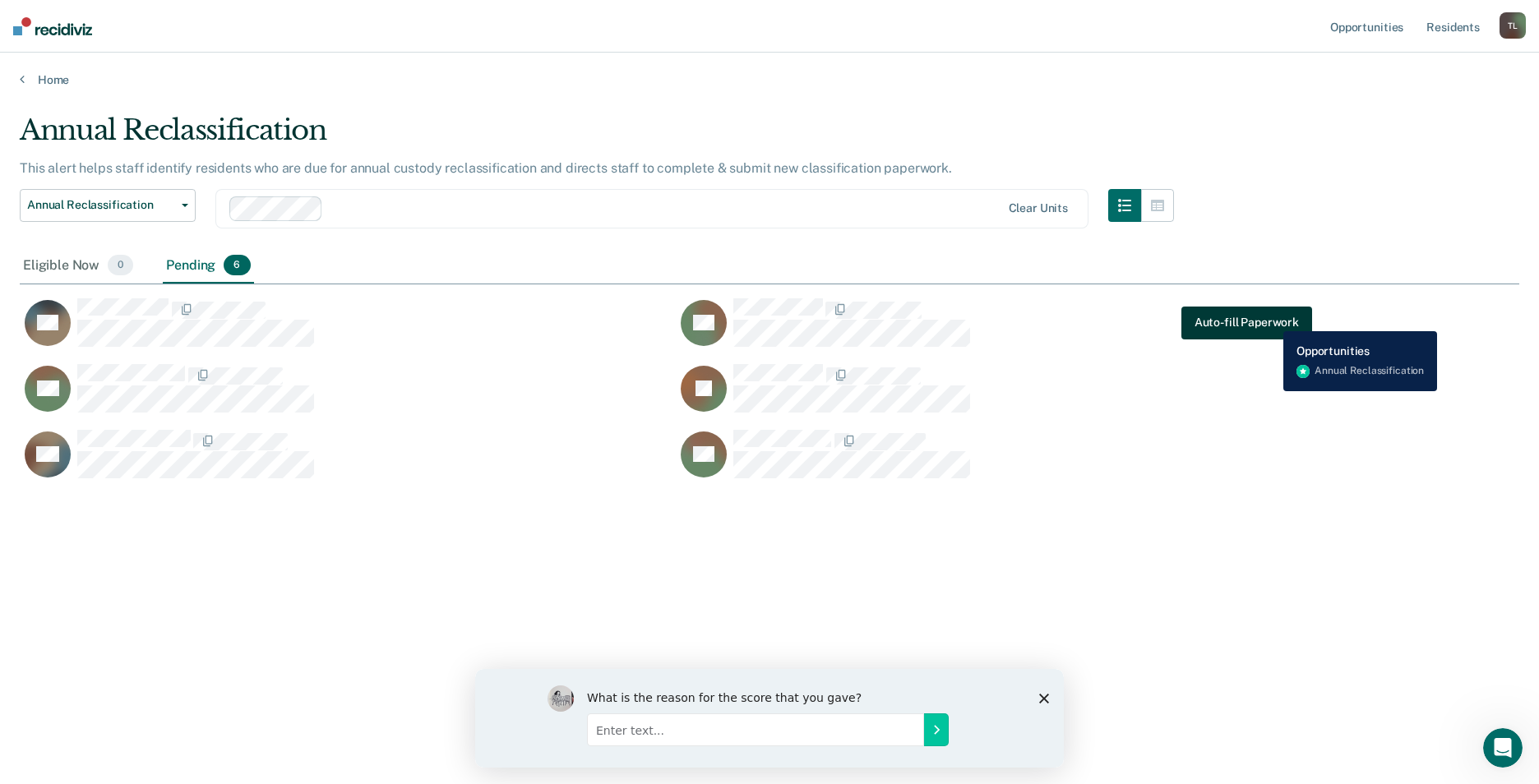
click at [1271, 319] on button "Auto-fill Paperwork" at bounding box center [1247, 323] width 131 height 33
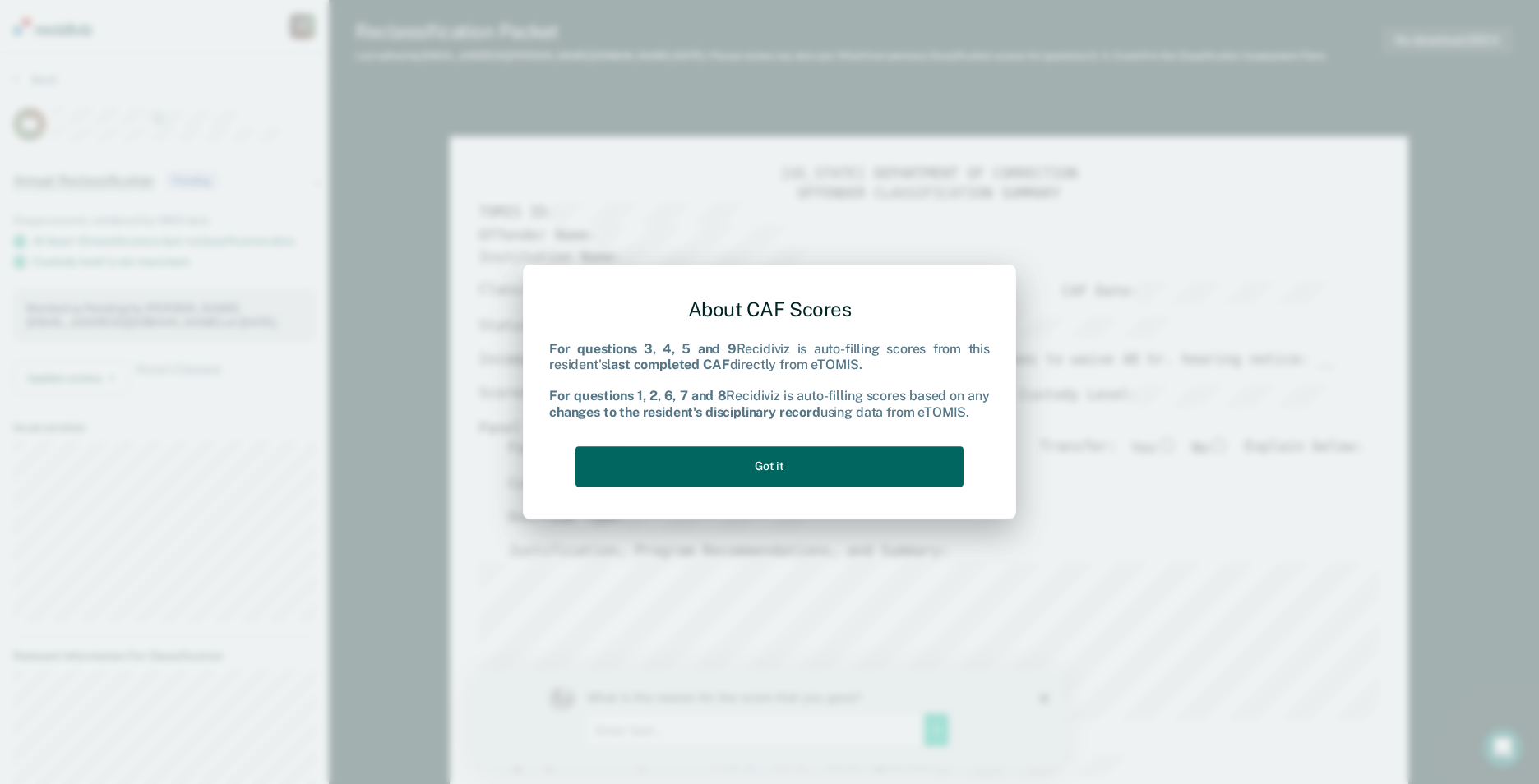
click at [772, 468] on button "Got it" at bounding box center [769, 467] width 388 height 40
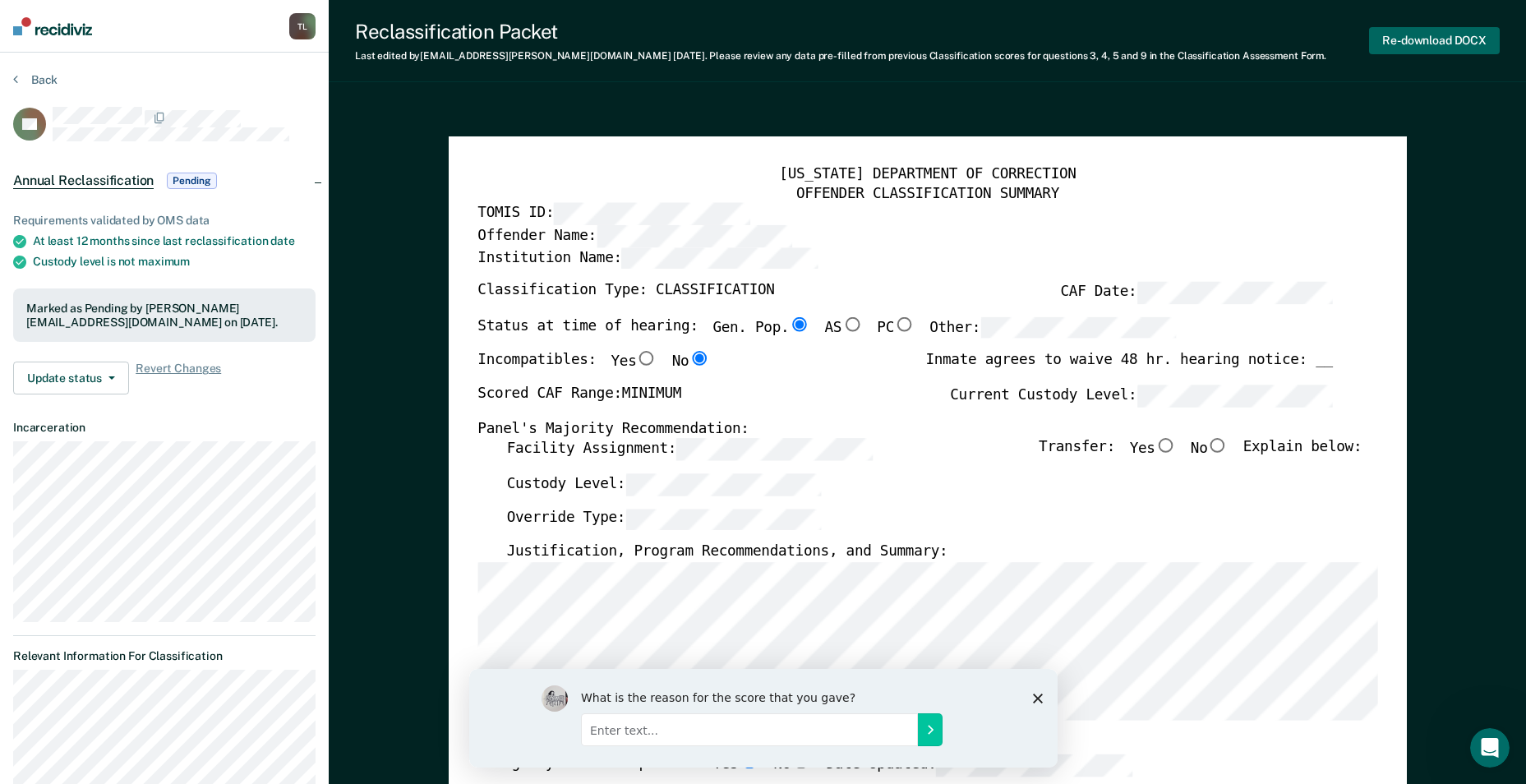
click at [1441, 43] on button "Re-download DOCX" at bounding box center [1434, 40] width 131 height 27
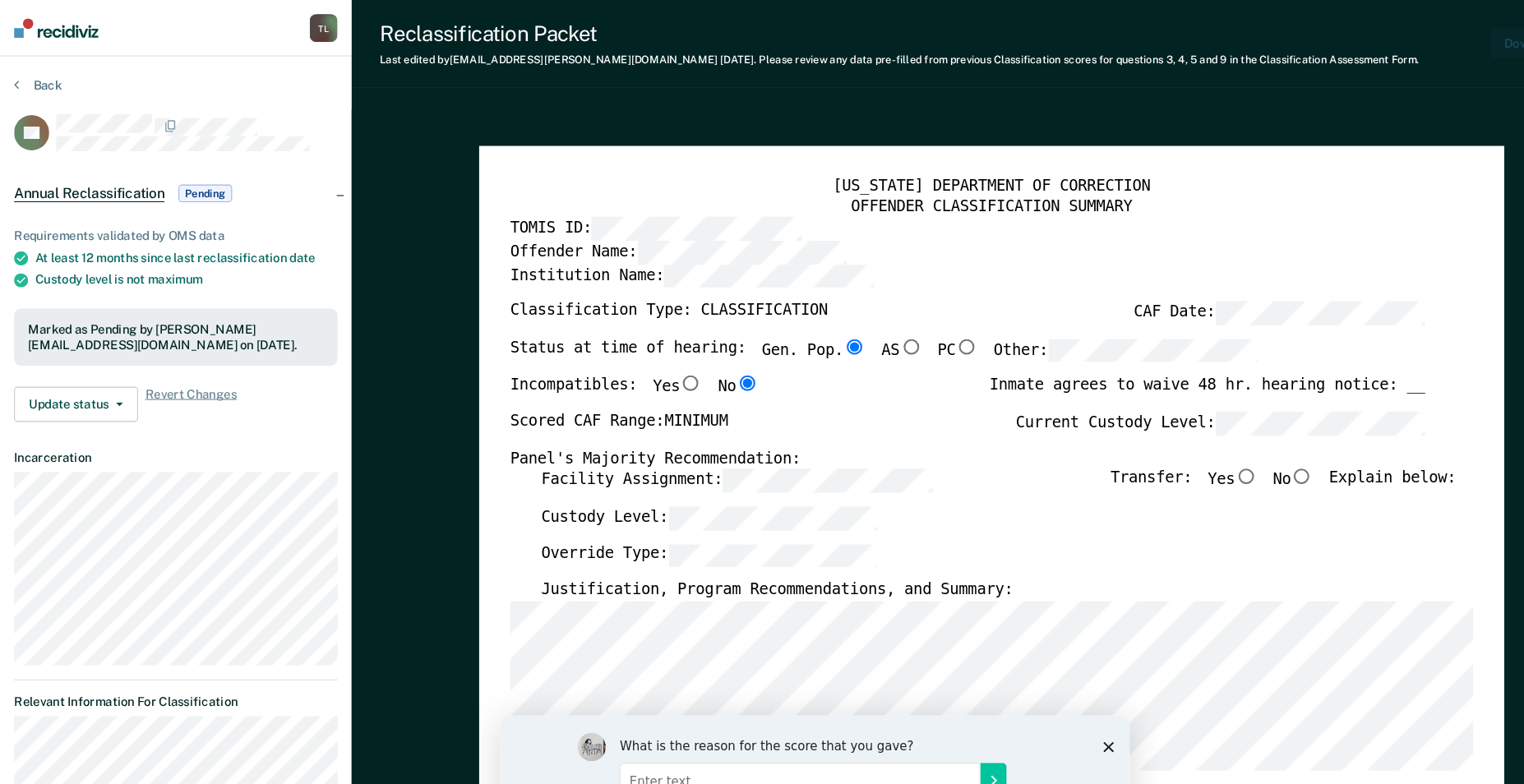
type textarea "x"
